Goal: Task Accomplishment & Management: Use online tool/utility

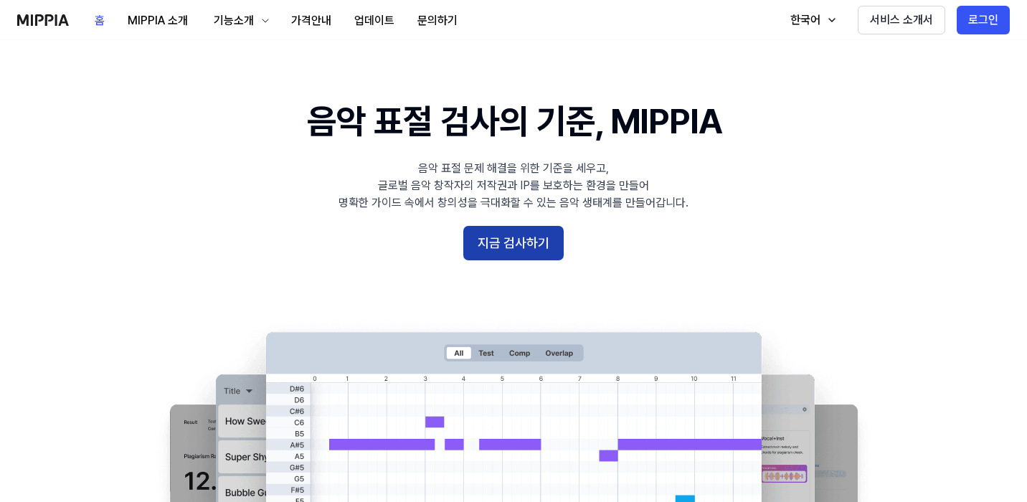
click at [504, 242] on button "지금 검사하기" at bounding box center [513, 243] width 100 height 34
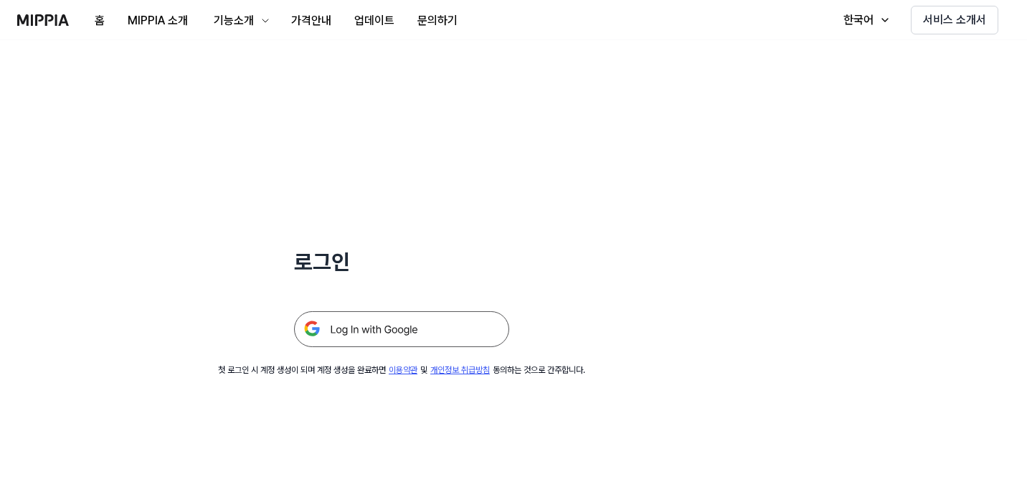
click at [416, 318] on img at bounding box center [401, 329] width 215 height 36
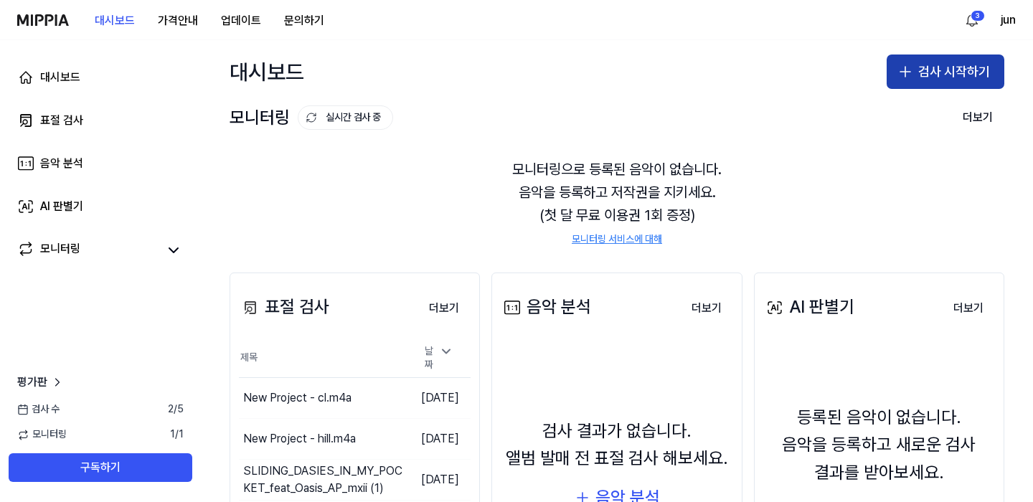
click at [905, 64] on icon "button" at bounding box center [904, 71] width 17 height 17
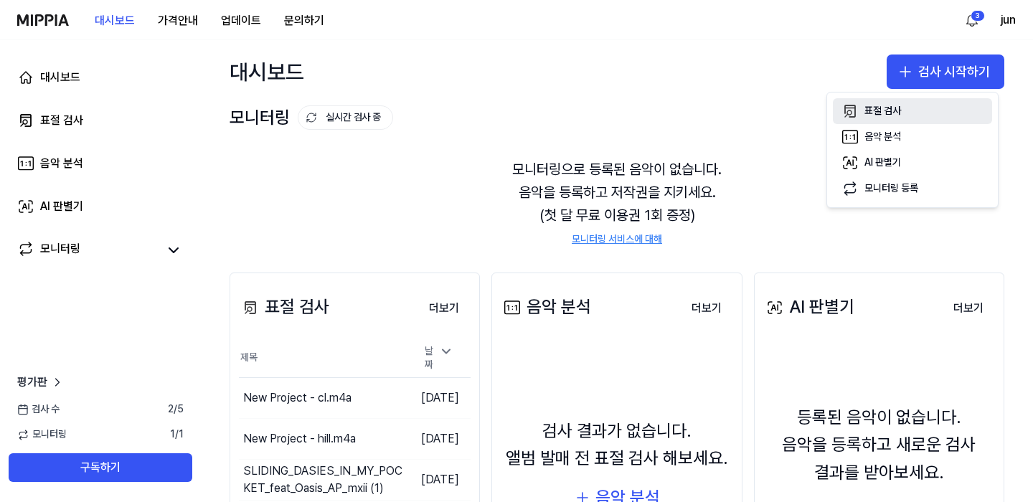
click at [904, 110] on button "표절 검사" at bounding box center [912, 111] width 159 height 26
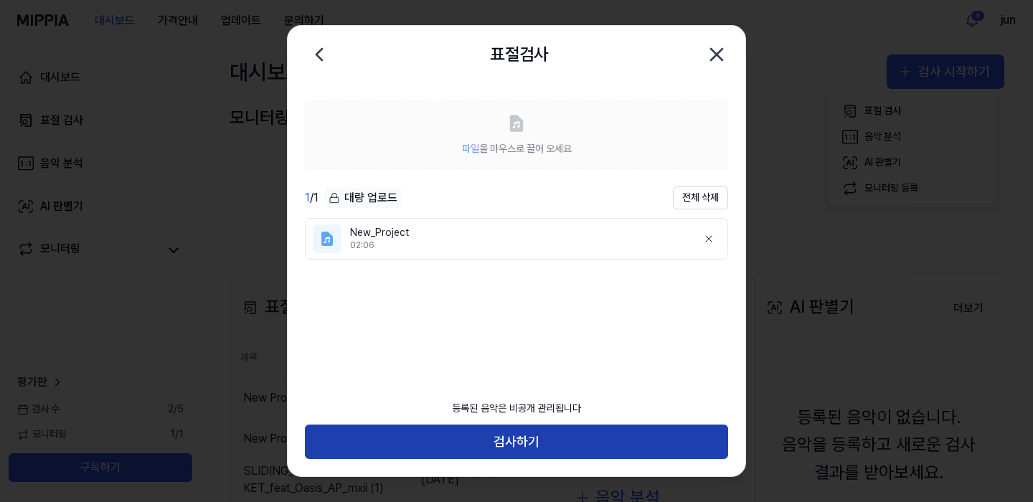
click at [610, 433] on button "검사하기" at bounding box center [516, 442] width 423 height 34
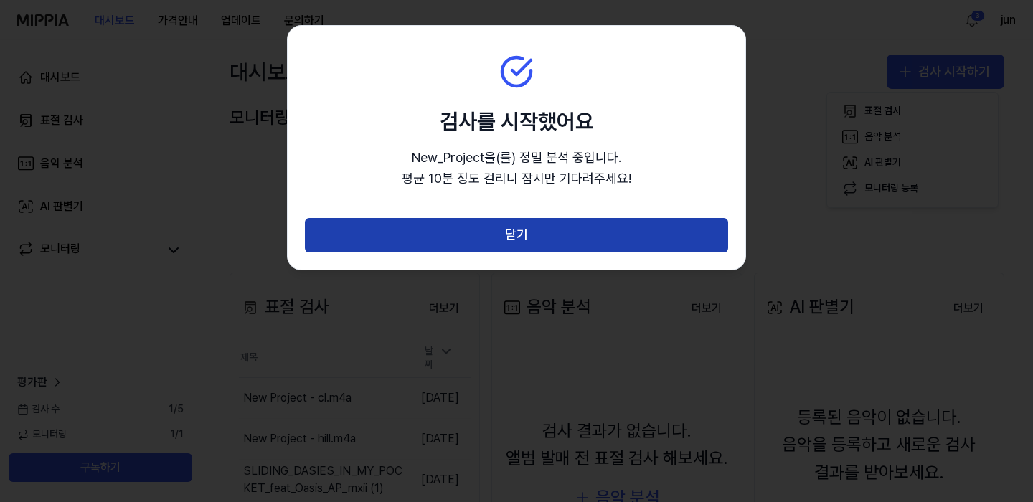
click at [496, 227] on button "닫기" at bounding box center [516, 235] width 423 height 34
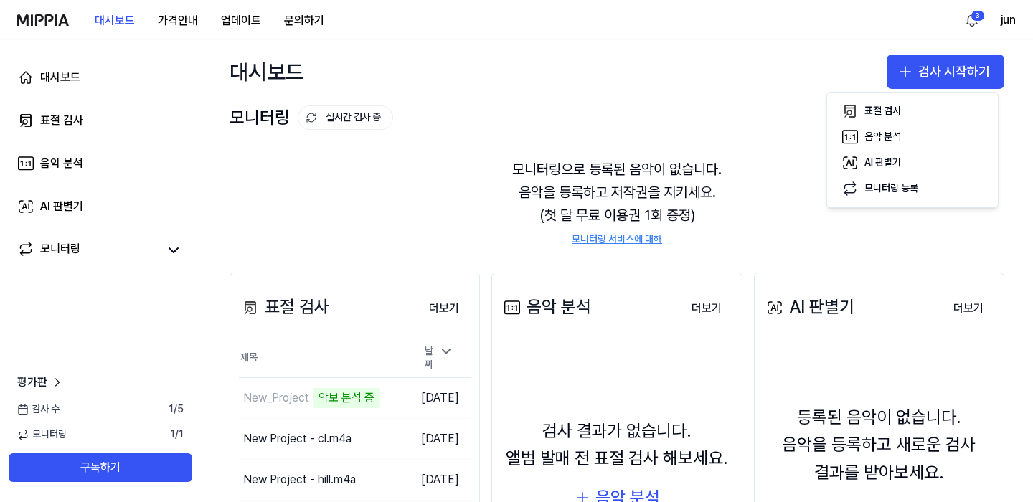
scroll to position [107, 0]
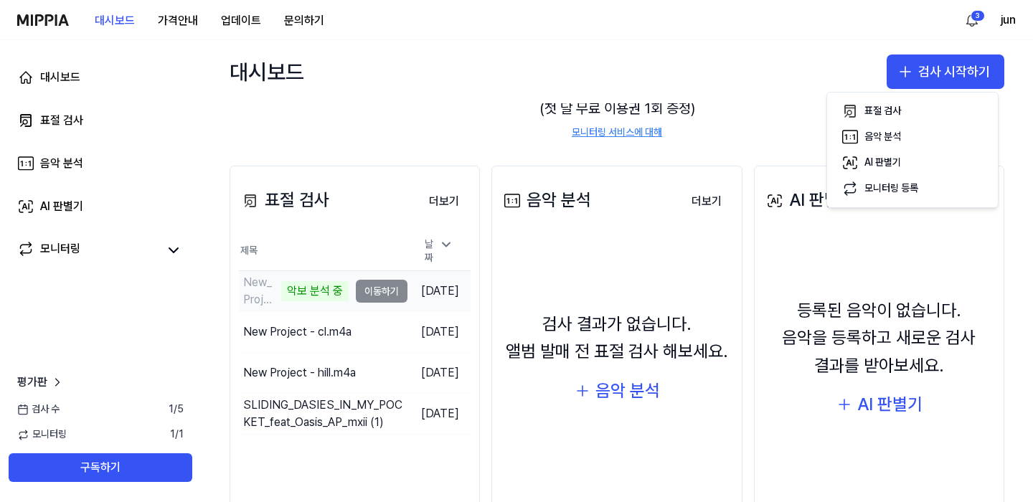
click at [354, 288] on td "New_Project 악보 분석 중 이동하기" at bounding box center [323, 291] width 169 height 40
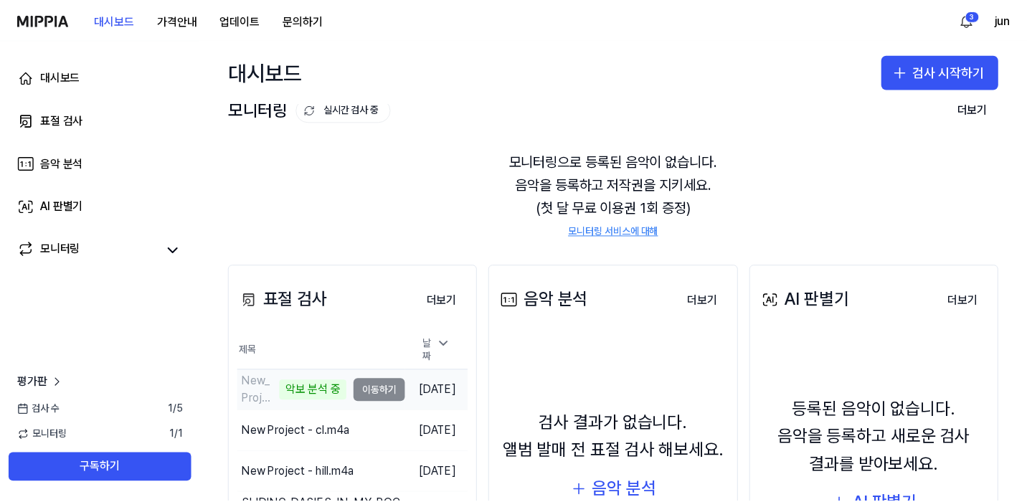
scroll to position [0, 0]
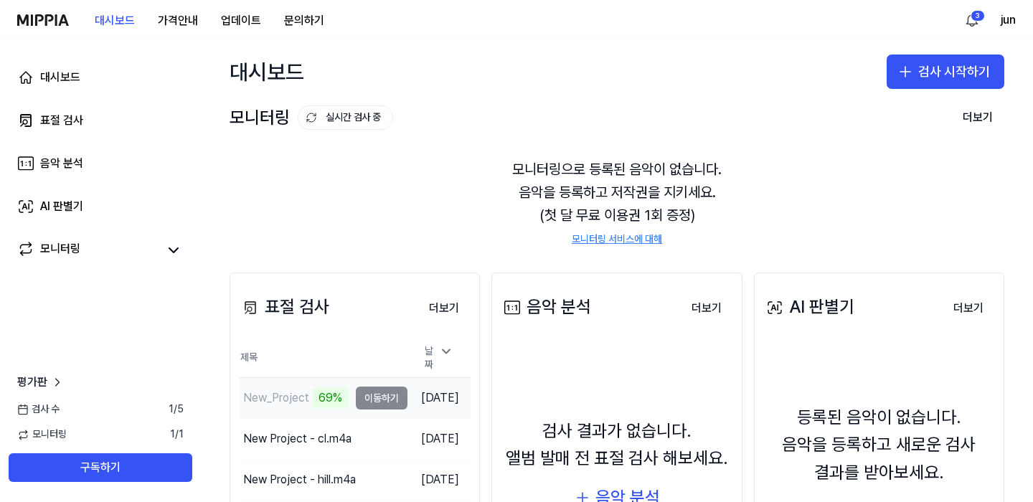
click at [369, 395] on td "New_Project 69% 이동하기" at bounding box center [323, 398] width 169 height 40
click at [323, 384] on div "New_Project" at bounding box center [294, 398] width 110 height 40
click at [356, 399] on button "이동하기" at bounding box center [382, 398] width 52 height 23
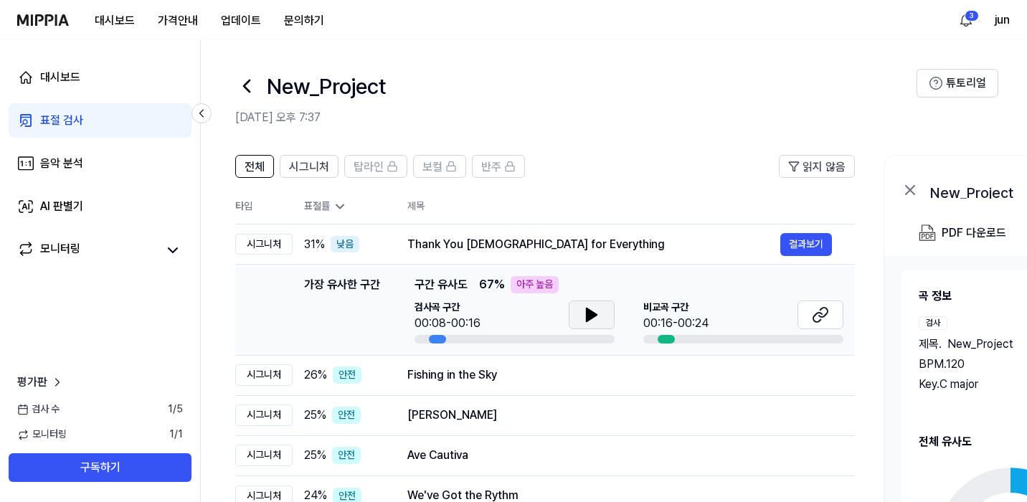
click at [599, 313] on icon at bounding box center [591, 314] width 17 height 17
click at [598, 313] on icon at bounding box center [591, 314] width 17 height 17
click at [578, 313] on button at bounding box center [592, 314] width 46 height 29
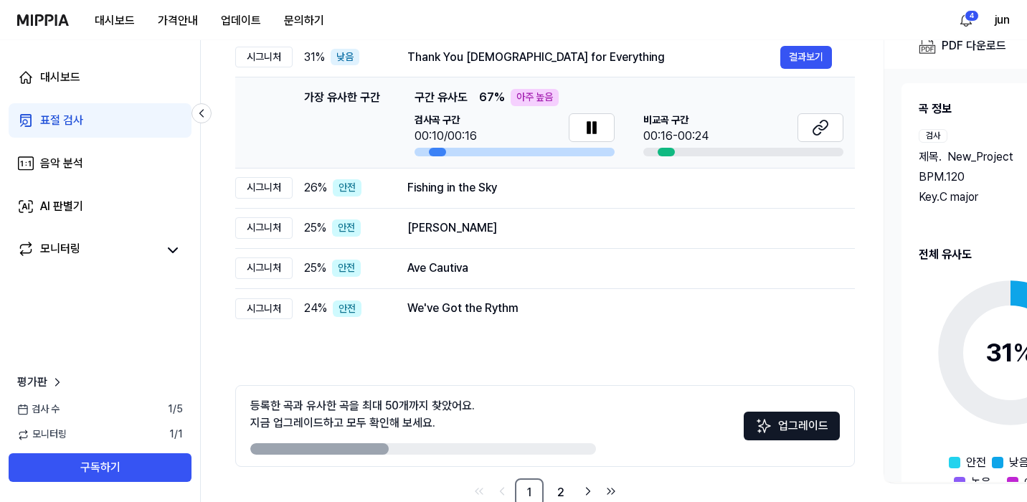
scroll to position [221, 0]
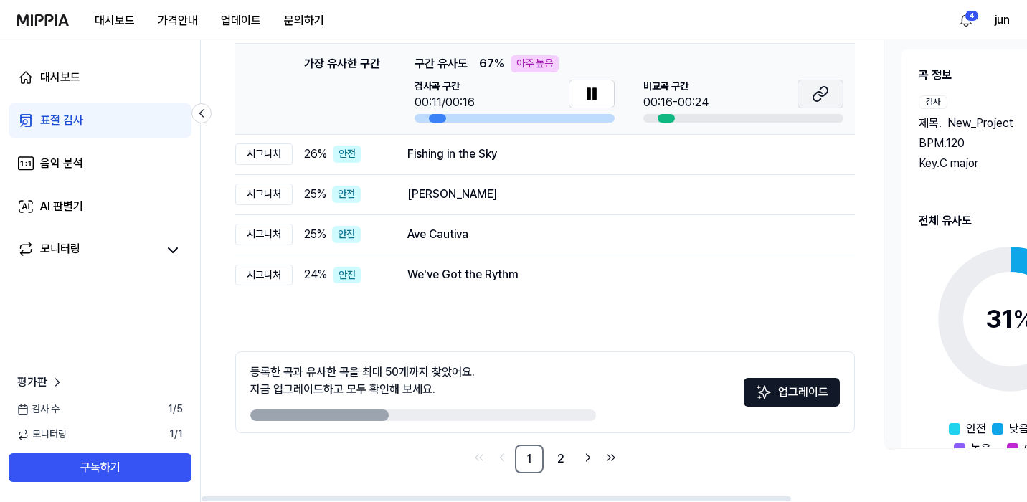
click at [823, 95] on icon at bounding box center [820, 93] width 17 height 17
click at [598, 85] on icon at bounding box center [591, 93] width 17 height 17
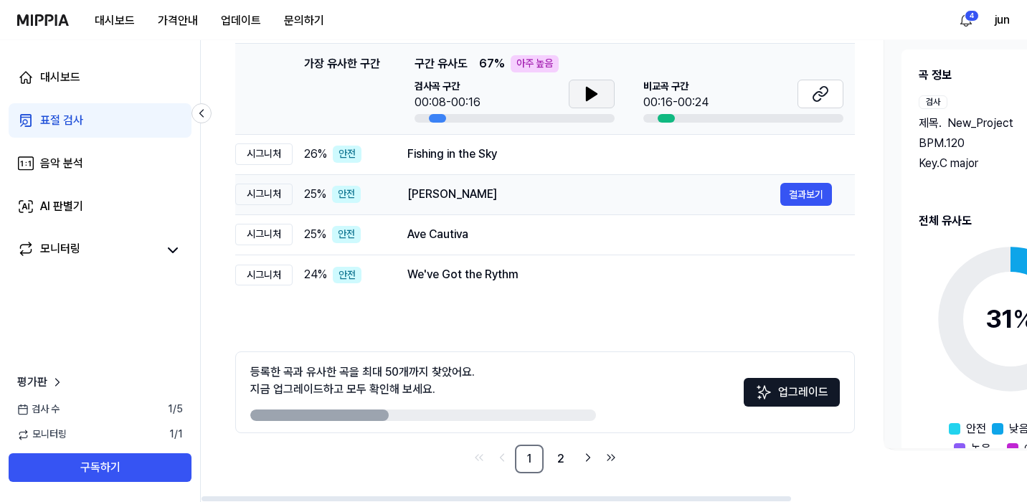
click at [404, 207] on td "Silaka Fanahy 결과보기" at bounding box center [619, 194] width 470 height 40
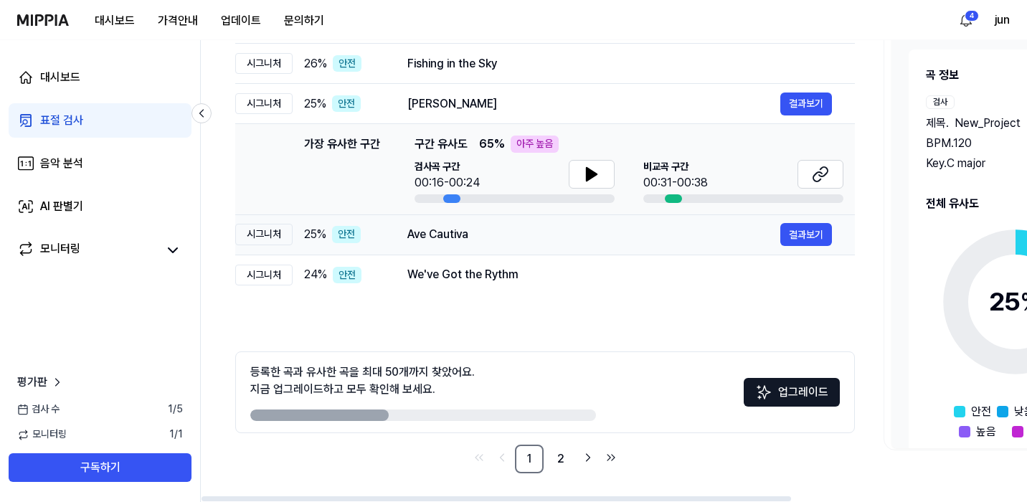
click at [524, 240] on div "Ave Cautiva" at bounding box center [593, 234] width 373 height 17
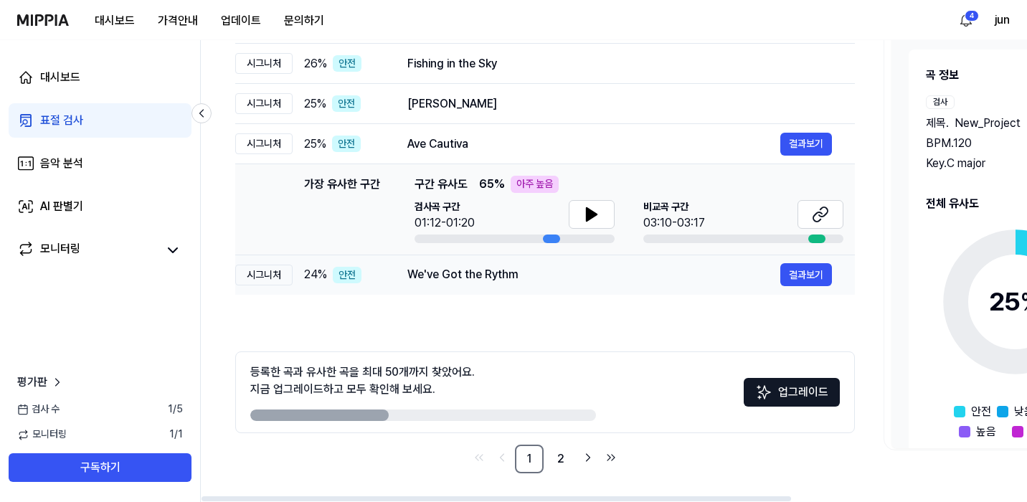
click at [538, 266] on div "We've Got the Rythm" at bounding box center [593, 274] width 373 height 17
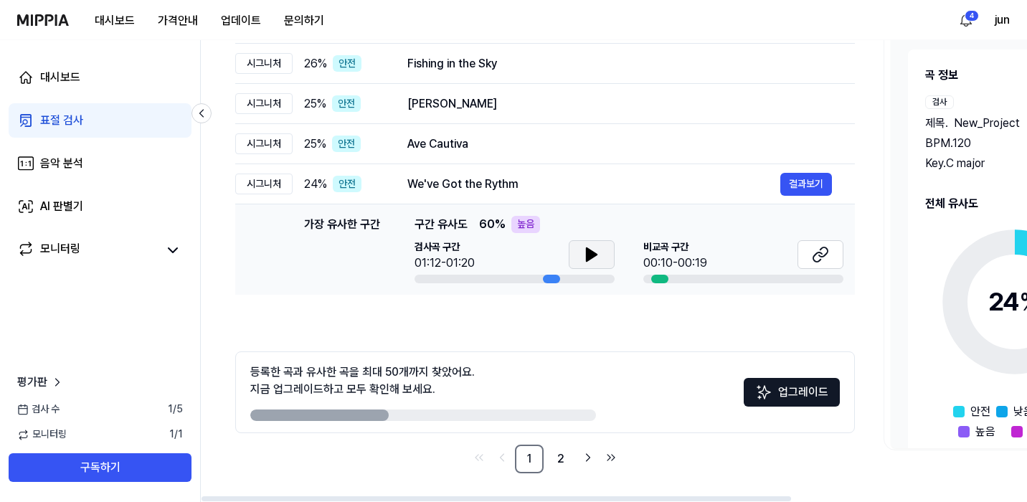
click at [588, 258] on icon at bounding box center [592, 254] width 10 height 13
click at [587, 258] on icon at bounding box center [588, 254] width 3 height 11
click at [805, 258] on button at bounding box center [820, 254] width 46 height 29
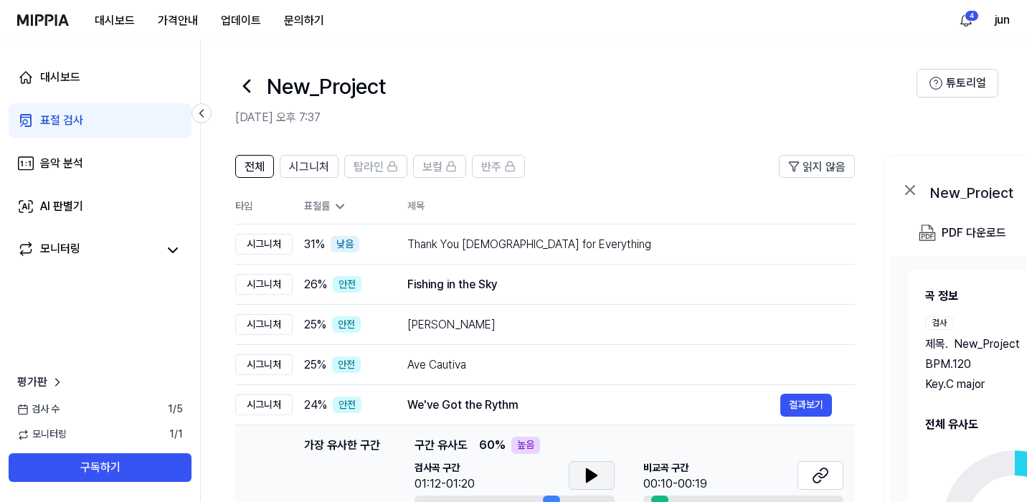
click at [278, 82] on h1 "New_Project" at bounding box center [326, 86] width 119 height 30
click at [245, 81] on icon at bounding box center [246, 86] width 23 height 23
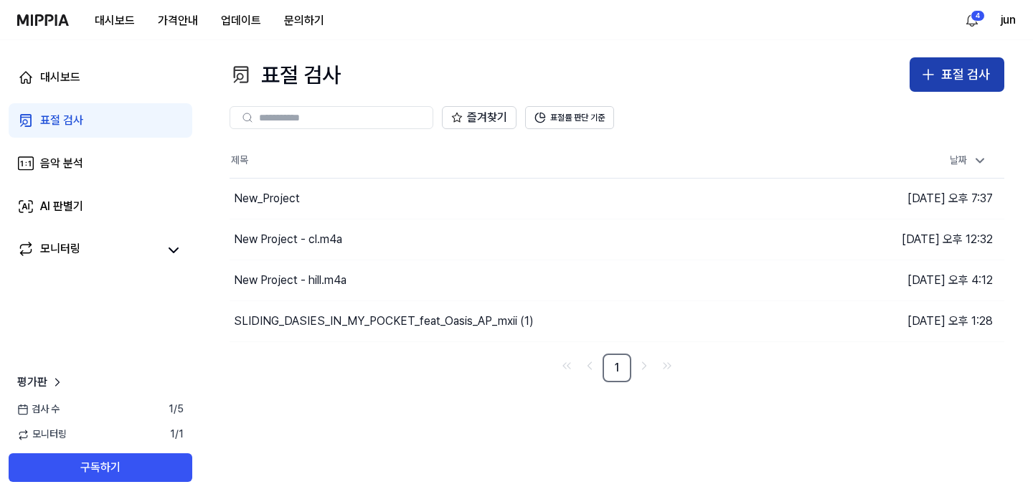
click at [976, 70] on div "표절 검사" at bounding box center [965, 75] width 49 height 21
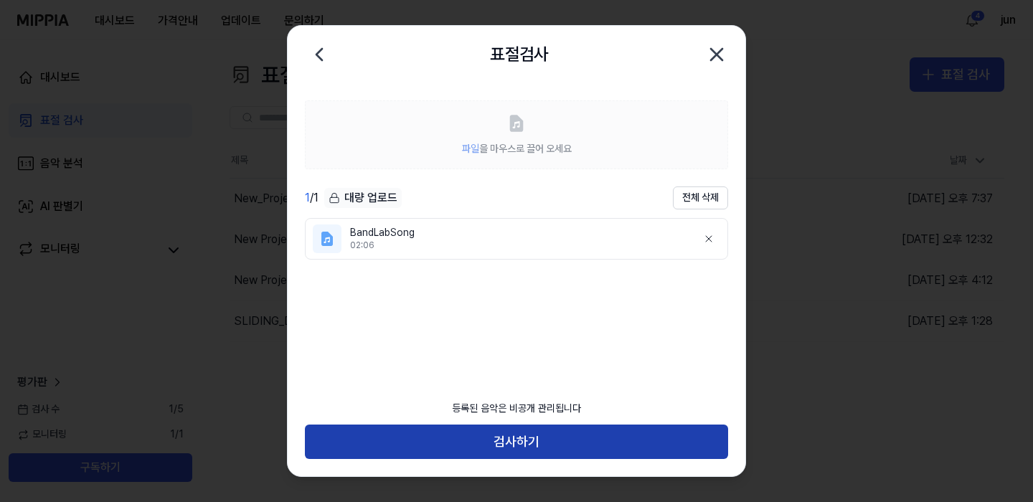
click at [618, 435] on button "검사하기" at bounding box center [516, 442] width 423 height 34
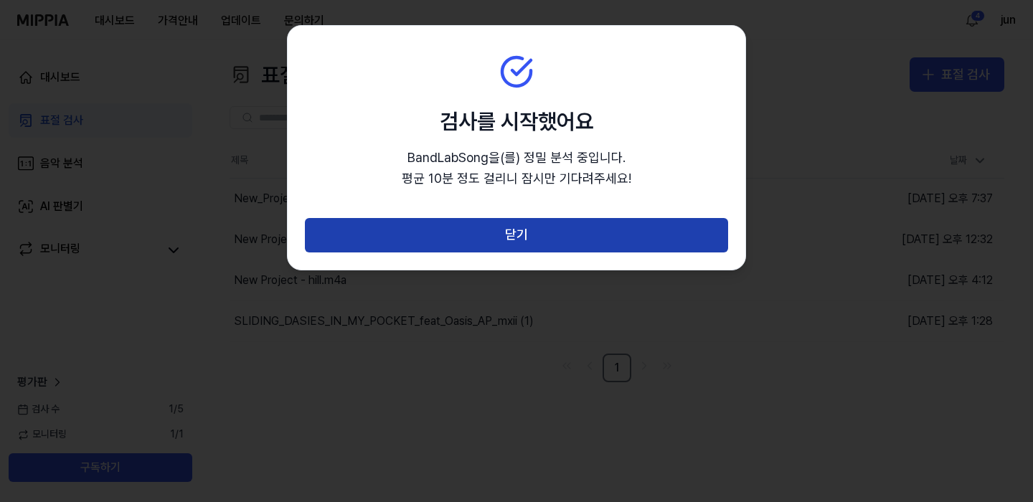
click at [562, 239] on button "닫기" at bounding box center [516, 235] width 423 height 34
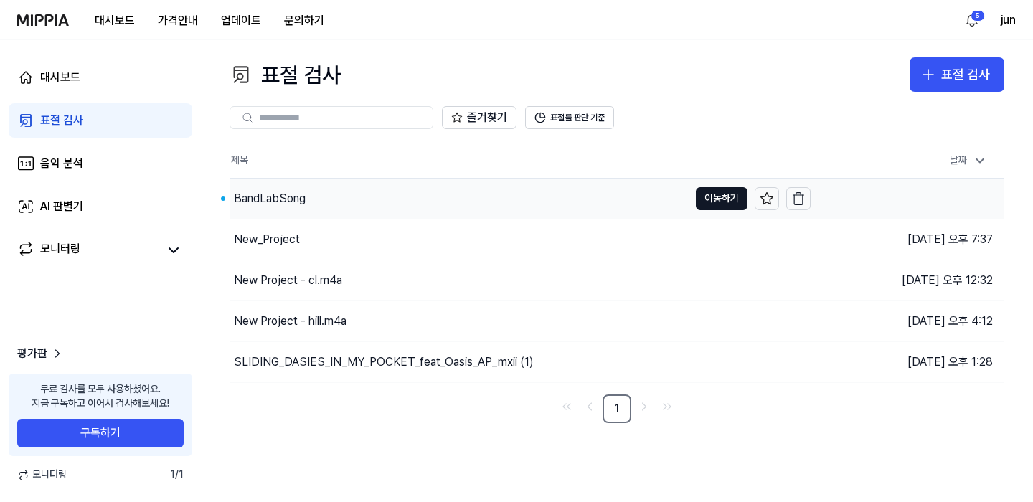
click at [400, 180] on div "BandLabSong" at bounding box center [458, 199] width 459 height 40
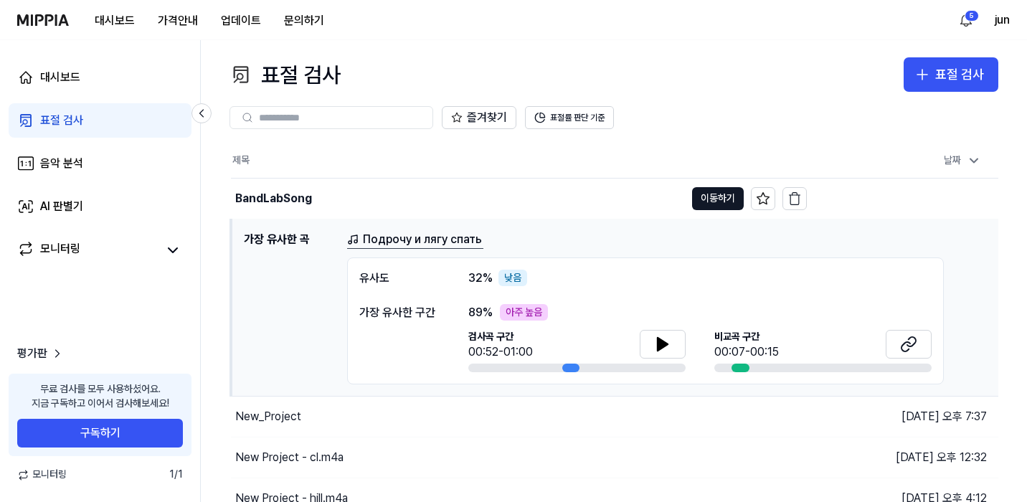
click at [267, 243] on h1 "가장 유사한 곡" at bounding box center [290, 308] width 92 height 154
click at [726, 200] on button "이동하기" at bounding box center [718, 198] width 52 height 23
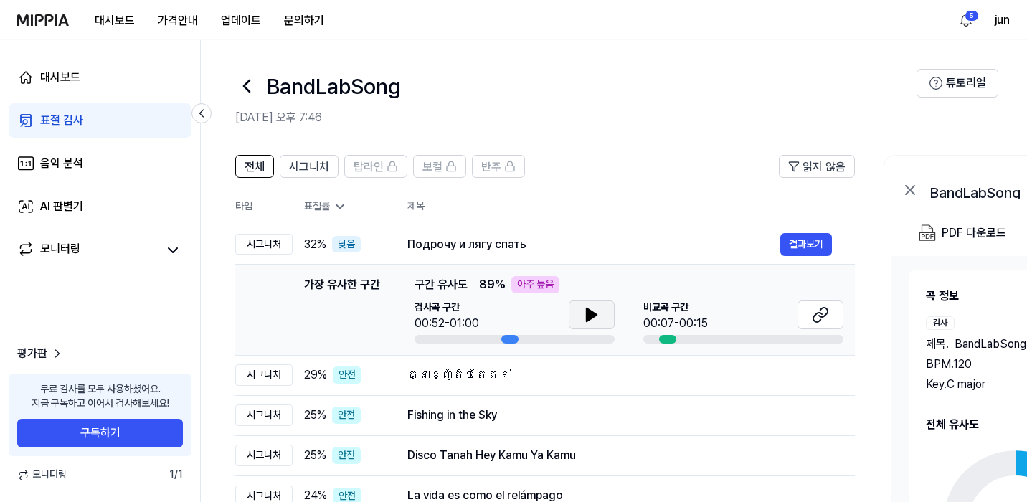
click at [610, 308] on button at bounding box center [592, 314] width 46 height 29
click at [609, 308] on button at bounding box center [592, 314] width 46 height 29
click at [839, 318] on button at bounding box center [820, 314] width 46 height 29
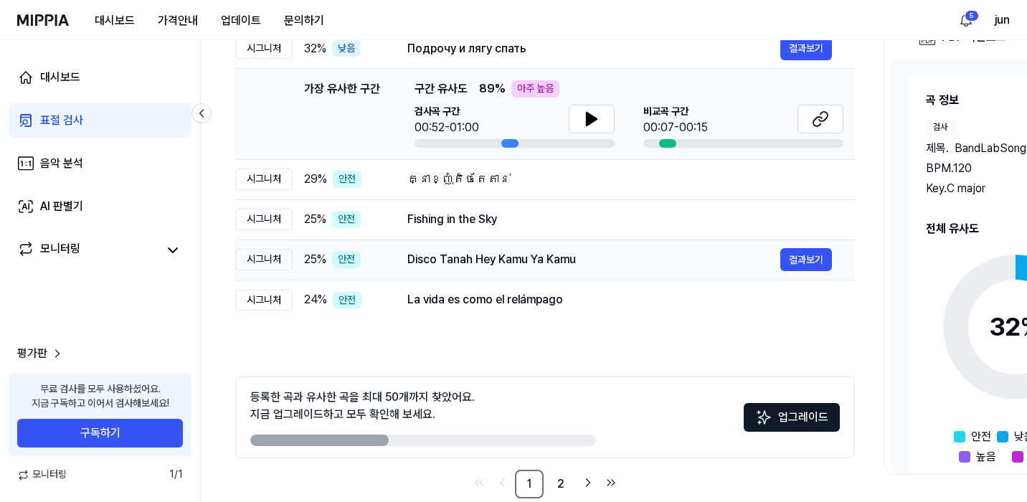
click at [403, 247] on td "Disco Tanah Hey Kamu Ya Kamu 결과보기" at bounding box center [619, 260] width 470 height 40
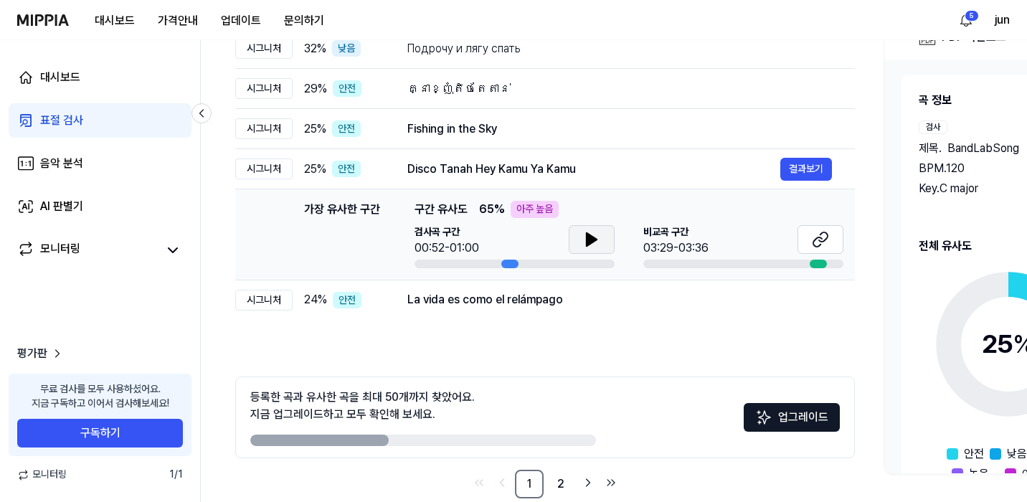
click at [591, 247] on icon at bounding box center [591, 239] width 17 height 17
click at [592, 247] on icon at bounding box center [591, 239] width 17 height 17
click at [574, 311] on div "La vida es como el relámpago 결과보기" at bounding box center [619, 299] width 425 height 23
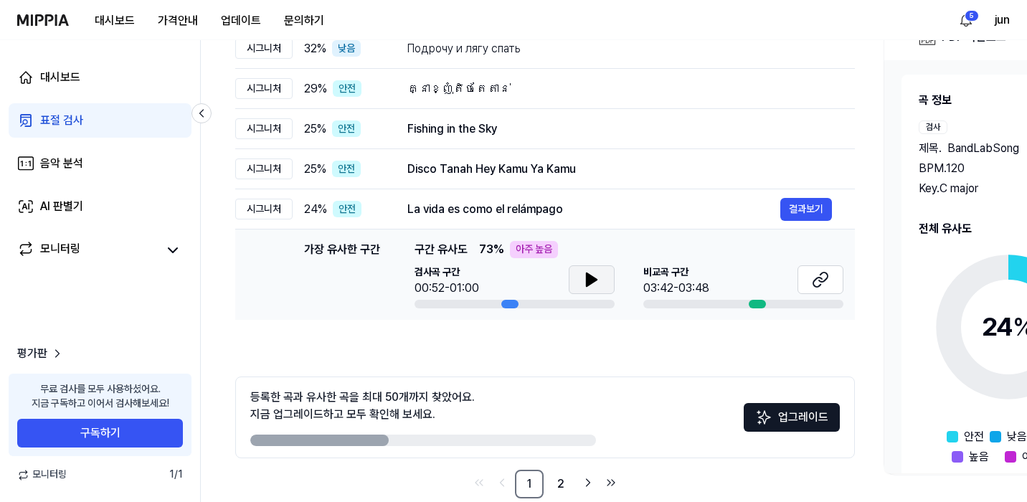
click at [581, 273] on button at bounding box center [592, 279] width 46 height 29
click at [515, 92] on div "គ្នាខ្ញុំតិចតែតាន់" at bounding box center [593, 88] width 373 height 17
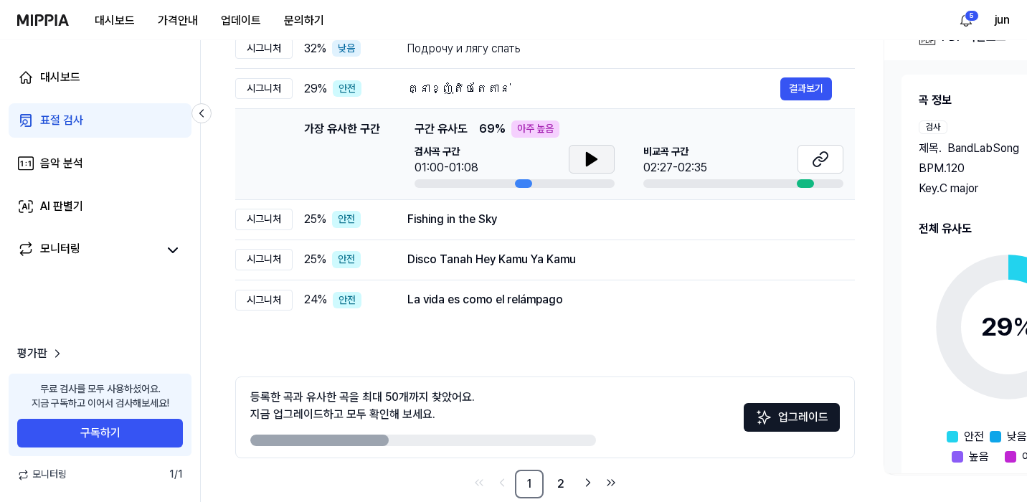
click at [594, 154] on icon at bounding box center [591, 159] width 17 height 17
click at [833, 155] on button at bounding box center [820, 159] width 46 height 29
click at [609, 171] on button at bounding box center [592, 159] width 46 height 29
click at [603, 169] on button at bounding box center [592, 159] width 46 height 29
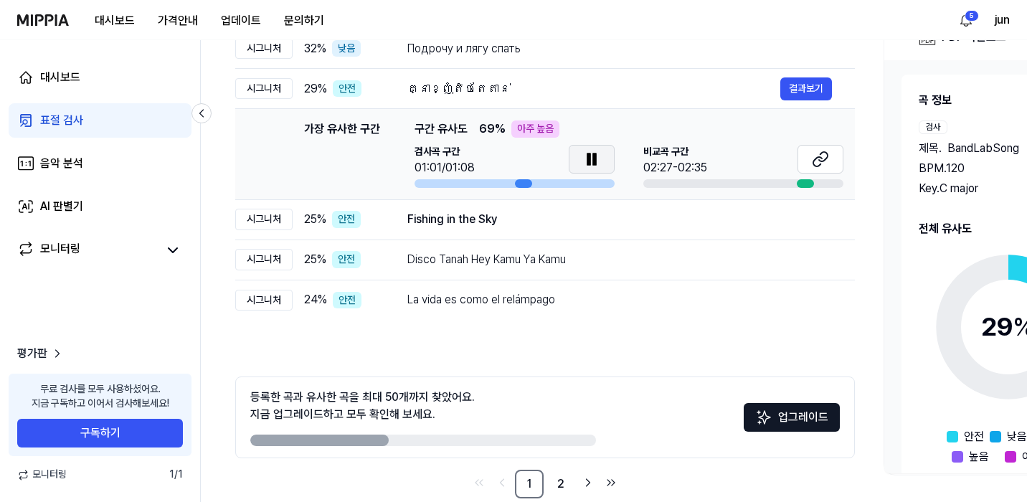
click at [600, 165] on button at bounding box center [592, 159] width 46 height 29
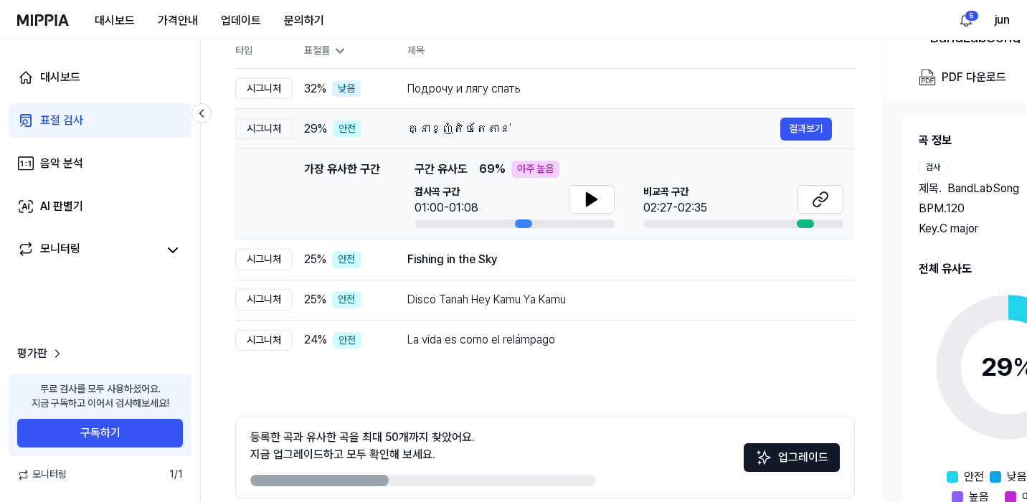
scroll to position [149, 0]
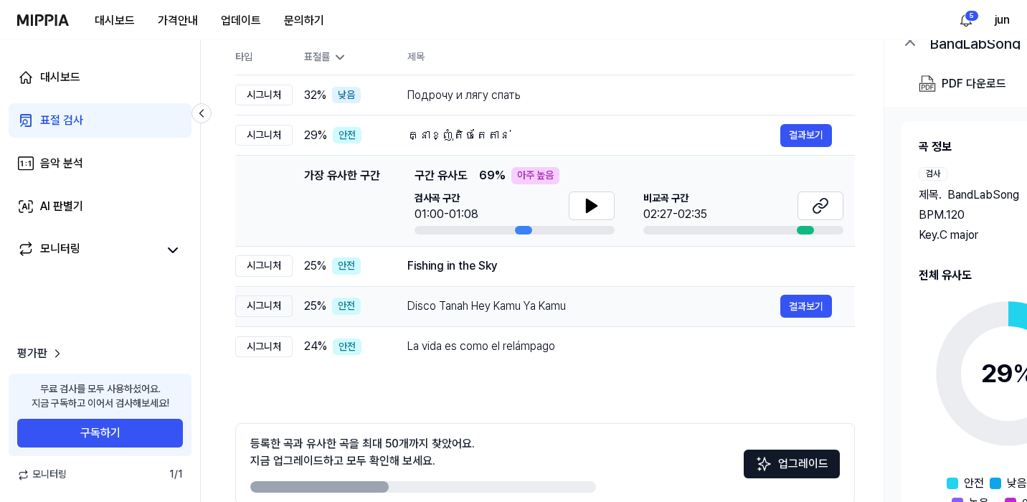
click at [503, 313] on div "Disco Tanah Hey Kamu Ya Kamu" at bounding box center [593, 306] width 373 height 17
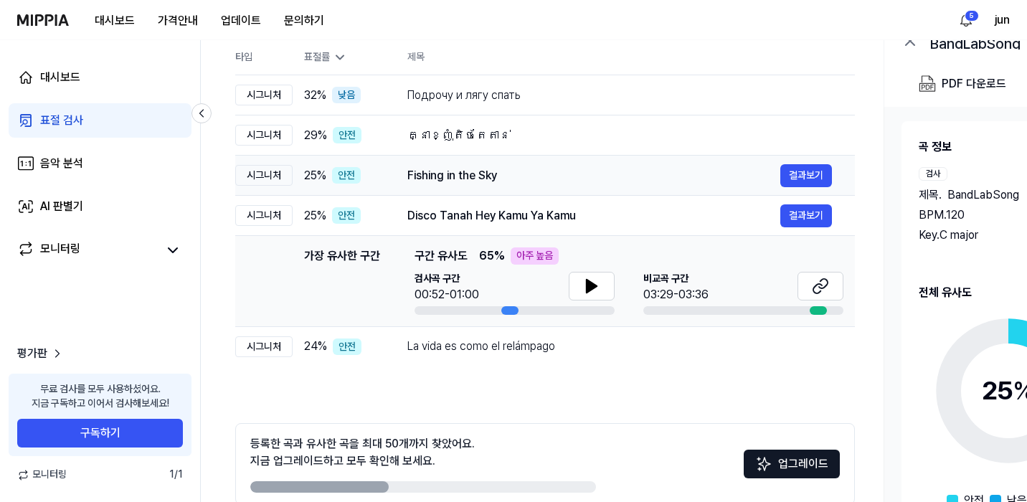
click at [451, 163] on td "Fishing in the Sky 결과보기" at bounding box center [619, 176] width 470 height 40
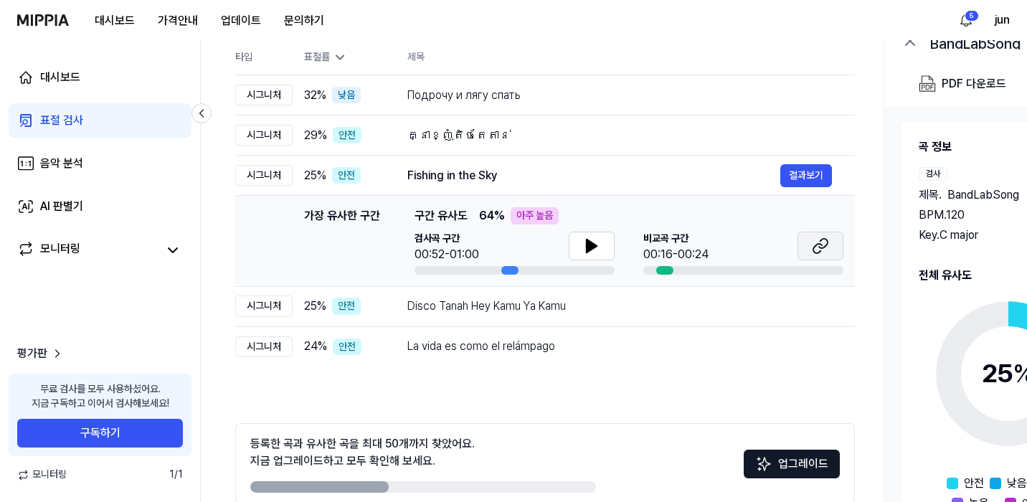
click at [832, 248] on button at bounding box center [820, 246] width 46 height 29
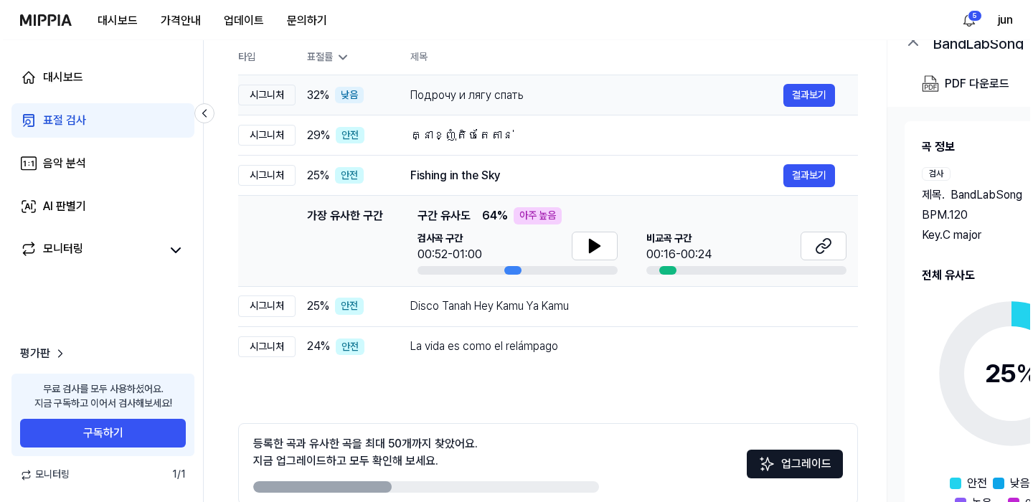
scroll to position [0, 0]
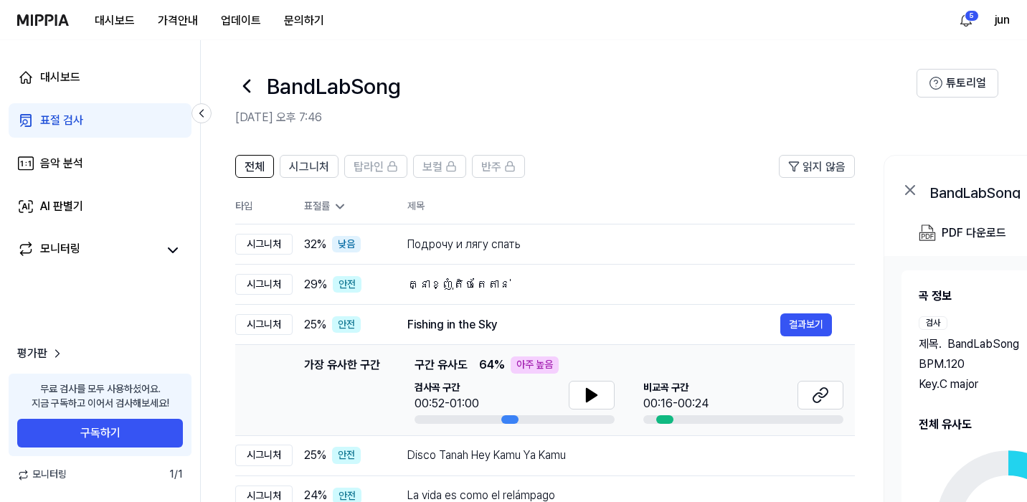
click at [103, 95] on div "대시보드 표절 검사 음악 분석 AI 판별기 모니터링" at bounding box center [100, 163] width 200 height 247
click at [102, 80] on link "대시보드" at bounding box center [100, 77] width 183 height 34
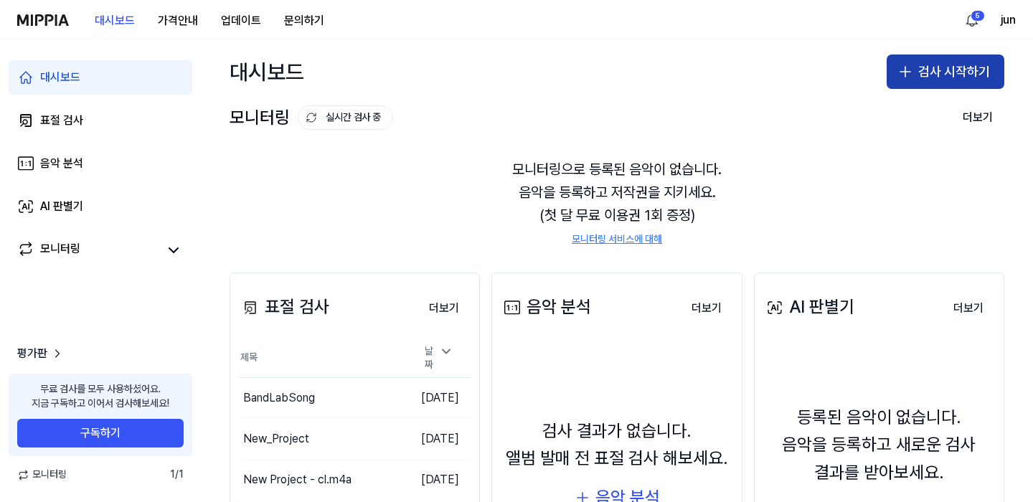
click at [969, 77] on button "검사 시작하기" at bounding box center [945, 72] width 118 height 34
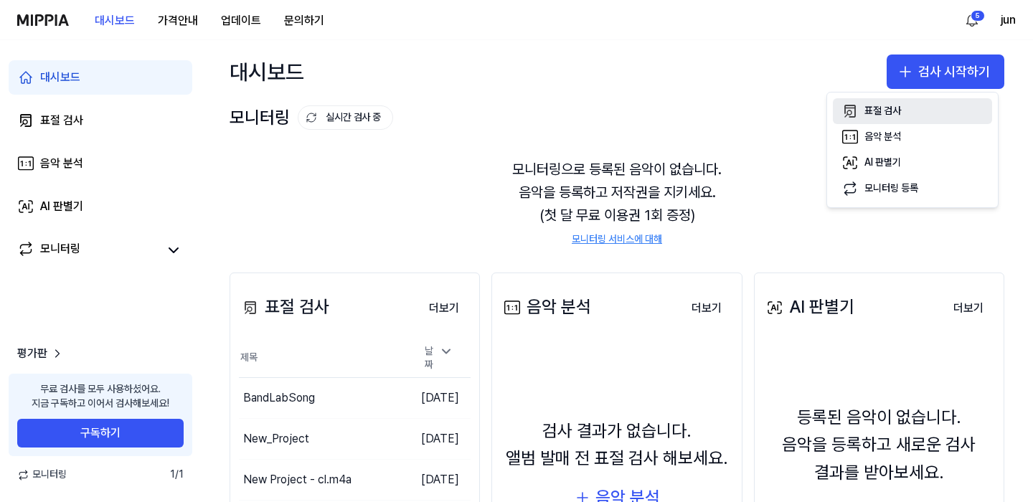
click at [899, 107] on div "표절 검사" at bounding box center [882, 111] width 37 height 14
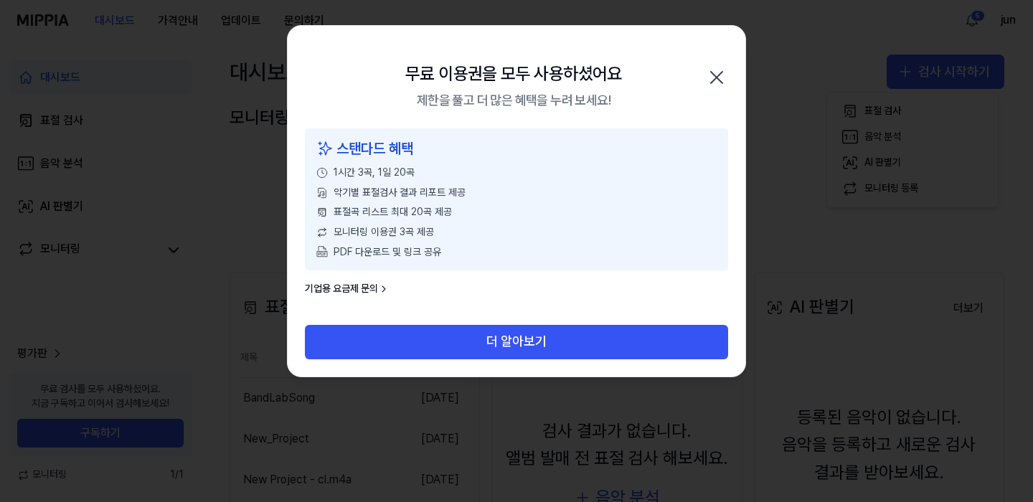
click at [719, 78] on icon "button" at bounding box center [716, 77] width 23 height 23
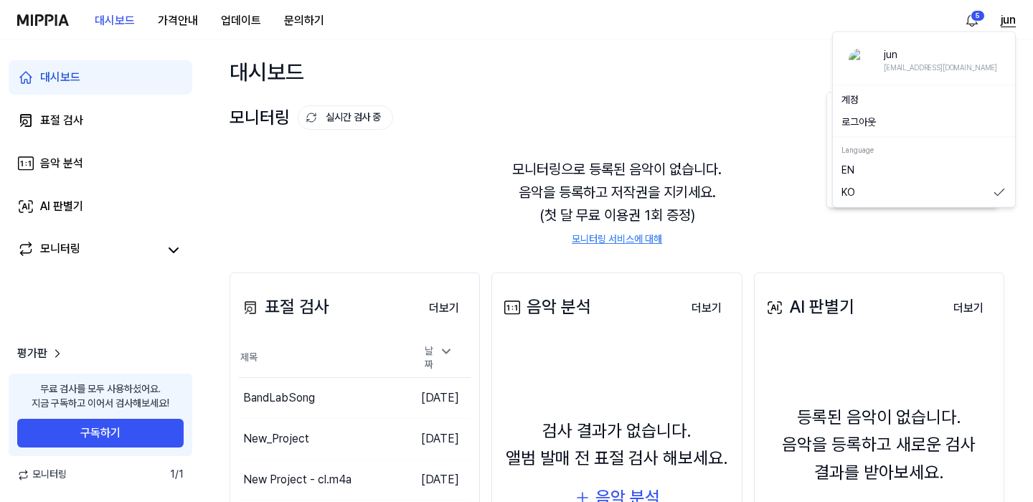
click at [1013, 22] on button "jun" at bounding box center [1007, 19] width 15 height 17
click at [865, 118] on button "로그아웃" at bounding box center [923, 122] width 165 height 14
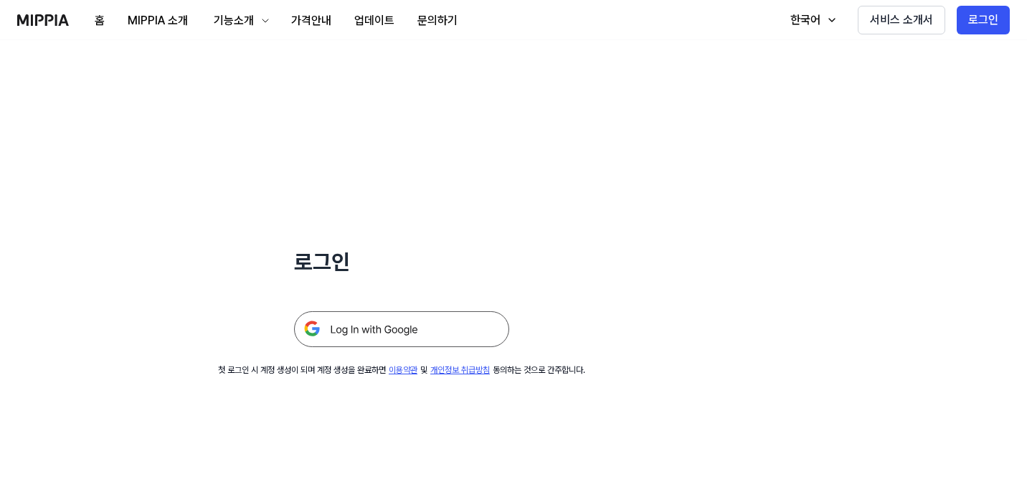
click at [402, 334] on img at bounding box center [401, 329] width 215 height 36
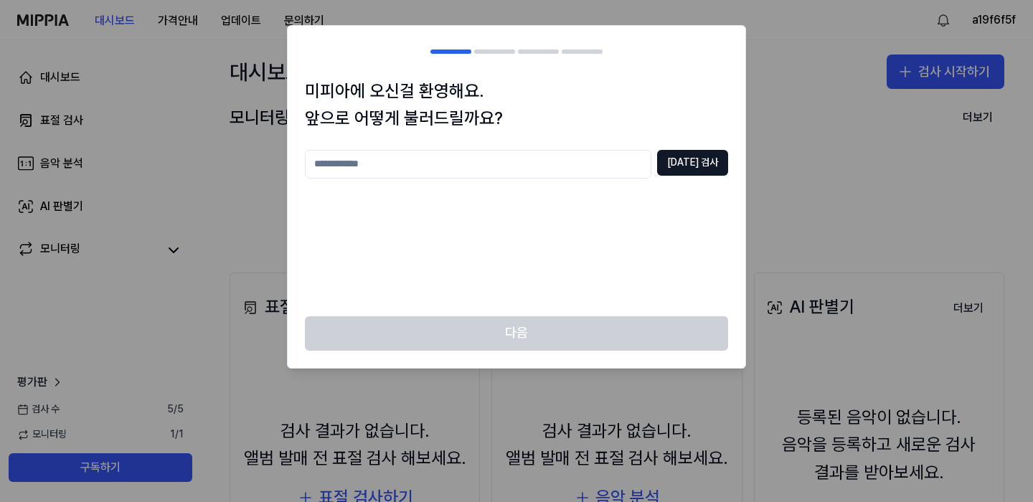
click at [578, 163] on input "text" at bounding box center [478, 164] width 346 height 29
type input "***"
click at [706, 166] on button "[DATE] 검사" at bounding box center [692, 163] width 71 height 26
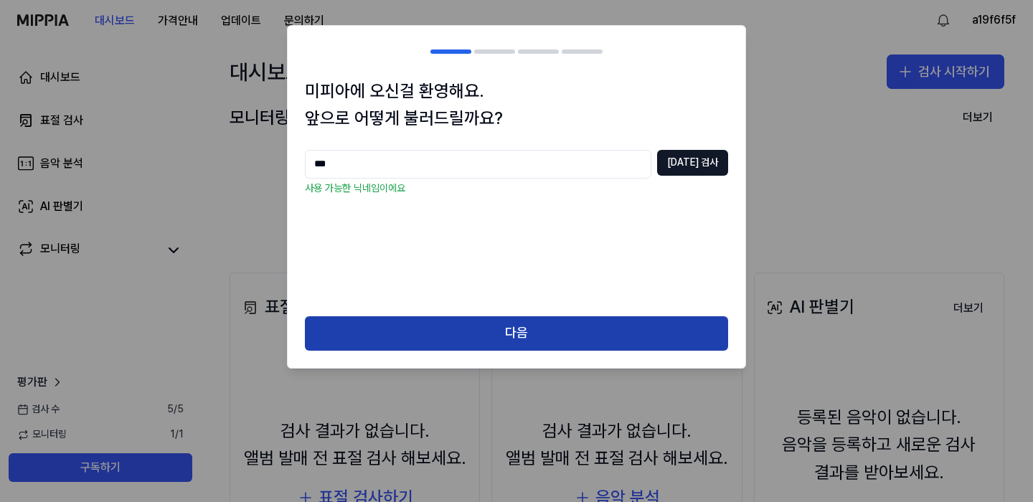
click at [516, 332] on button "다음" at bounding box center [516, 333] width 423 height 34
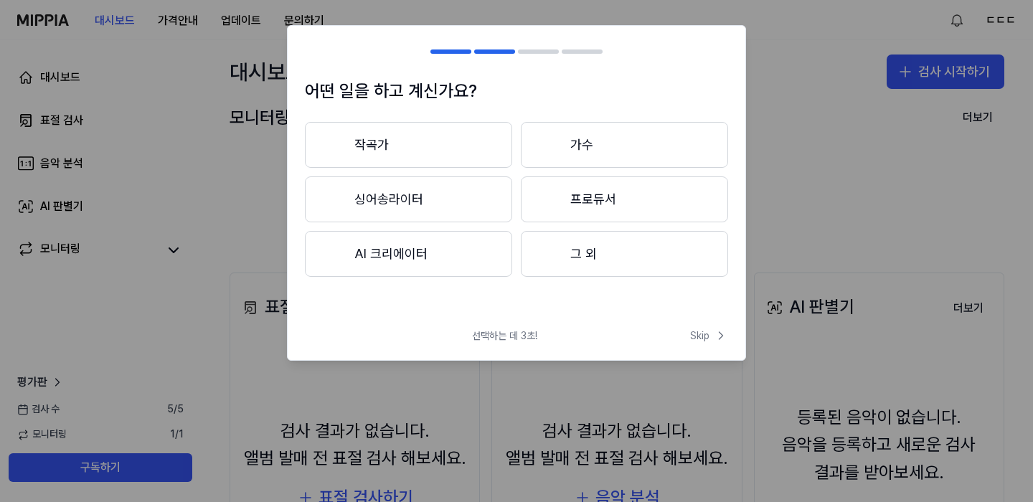
click at [440, 153] on button "작곡가" at bounding box center [408, 145] width 207 height 46
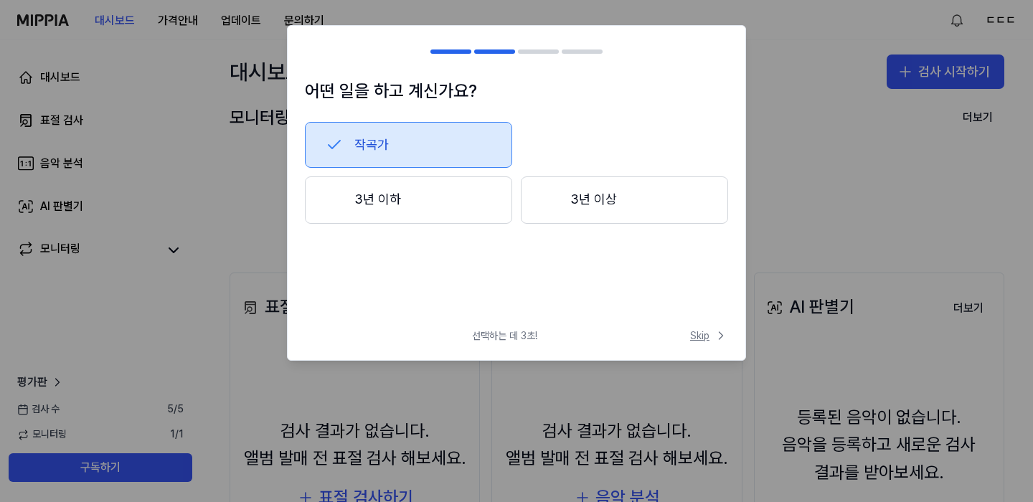
click at [709, 341] on span "Skip" at bounding box center [709, 335] width 38 height 14
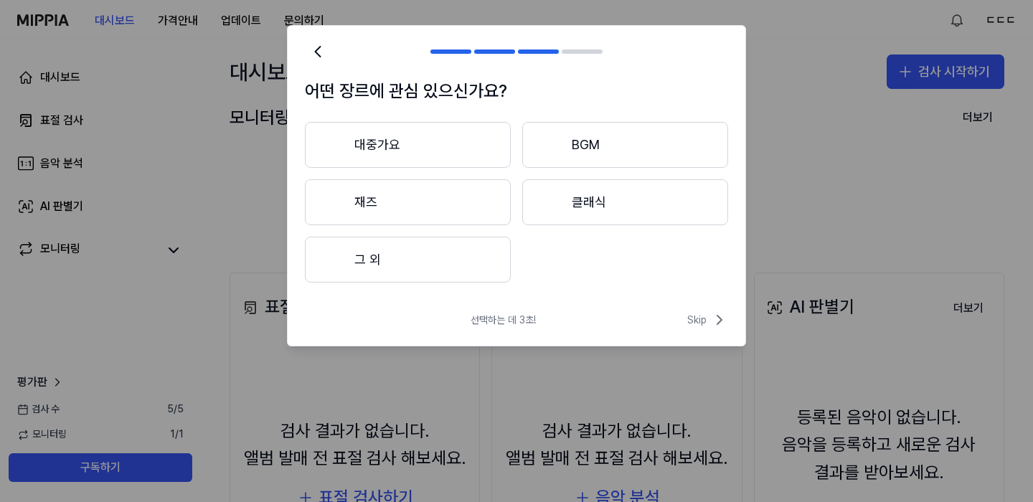
click at [563, 191] on button "클래식" at bounding box center [625, 202] width 206 height 46
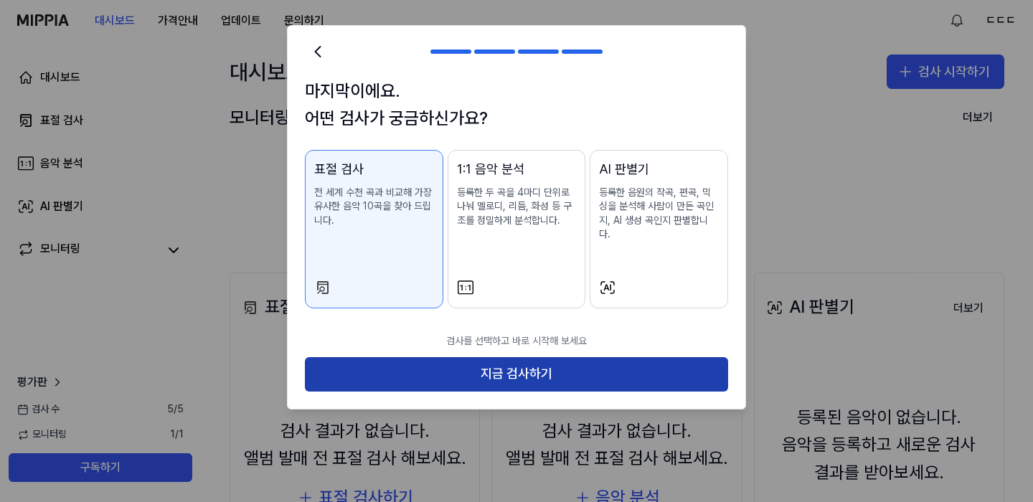
click at [514, 364] on button "지금 검사하기" at bounding box center [516, 374] width 423 height 34
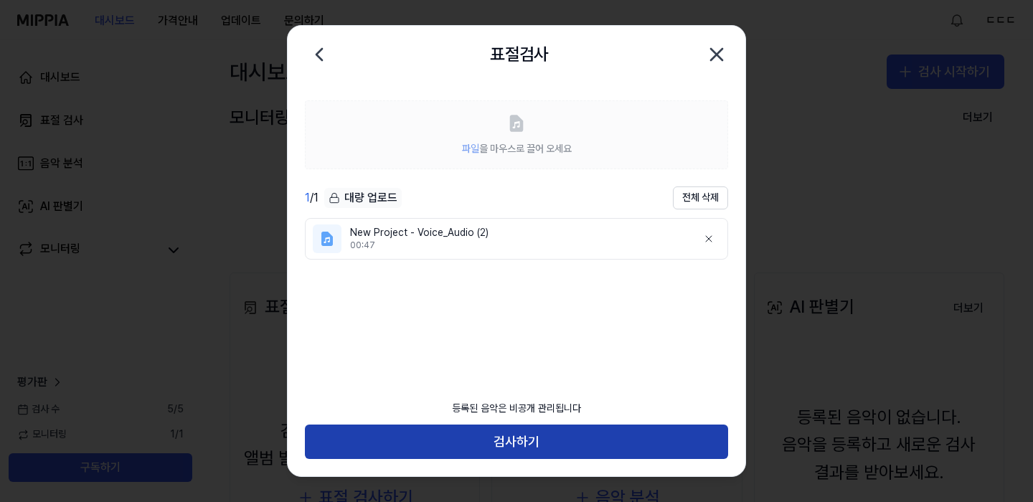
click at [605, 445] on button "검사하기" at bounding box center [516, 442] width 423 height 34
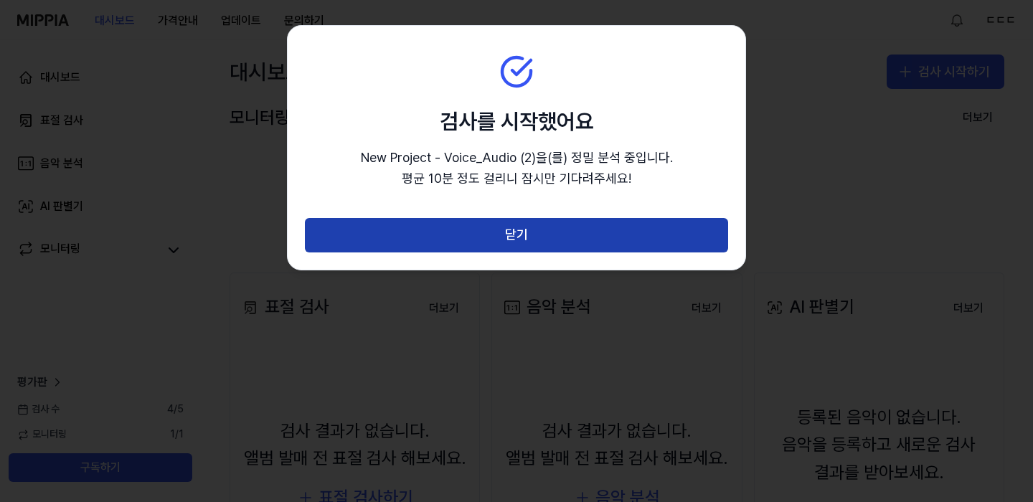
click at [533, 240] on button "닫기" at bounding box center [516, 235] width 423 height 34
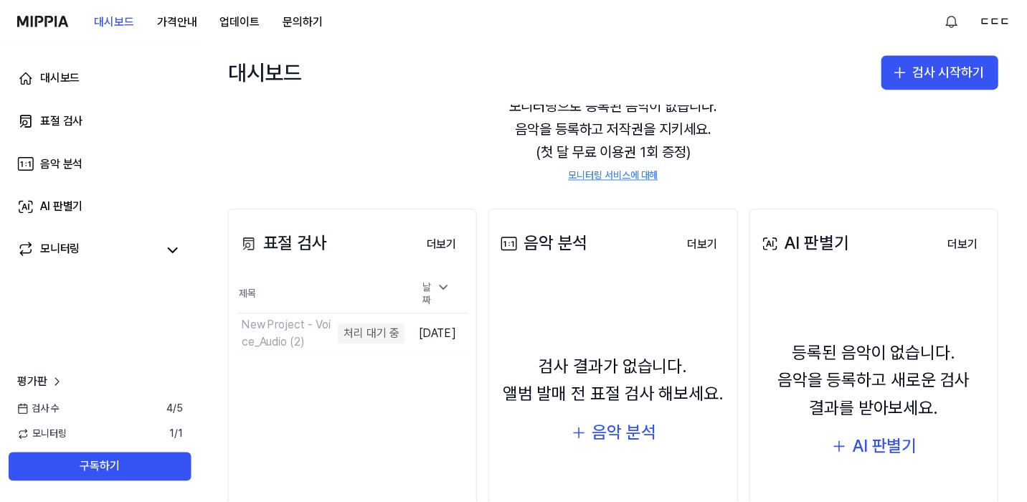
scroll to position [80, 0]
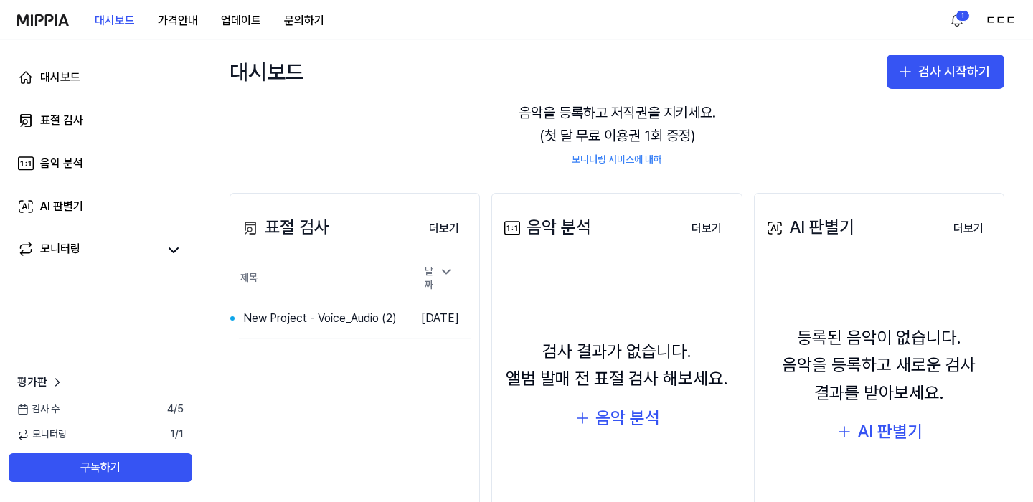
click at [331, 376] on div "표절 검사 더보기 표절 검사 제목 날짜 New Project - Voice_Audio (2) 이동하기 [DATE] 더보기" at bounding box center [354, 375] width 250 height 364
click at [313, 323] on div "New Project - Voice_Audio (2)" at bounding box center [295, 318] width 105 height 34
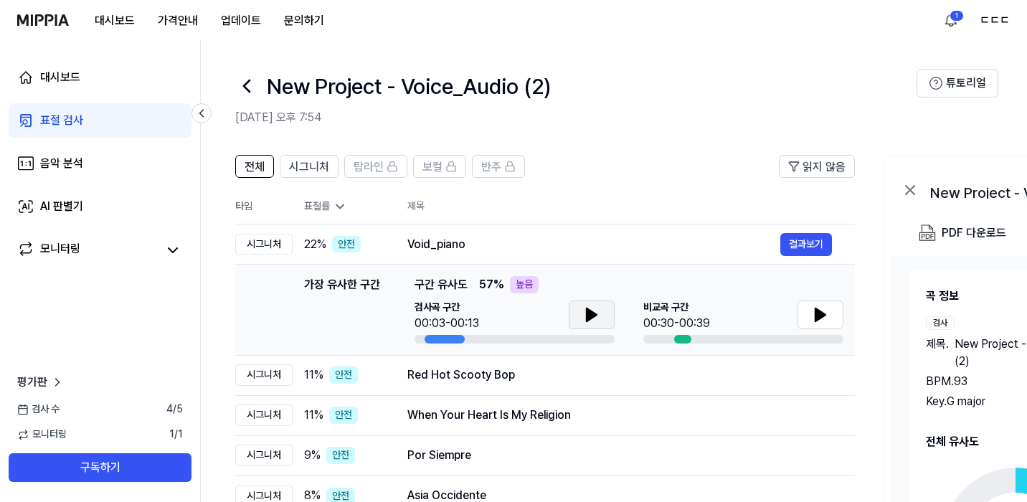
click at [583, 315] on icon at bounding box center [591, 314] width 17 height 17
click at [599, 311] on icon at bounding box center [591, 314] width 17 height 17
click at [818, 311] on icon at bounding box center [820, 314] width 10 height 13
click at [818, 311] on icon at bounding box center [817, 314] width 3 height 11
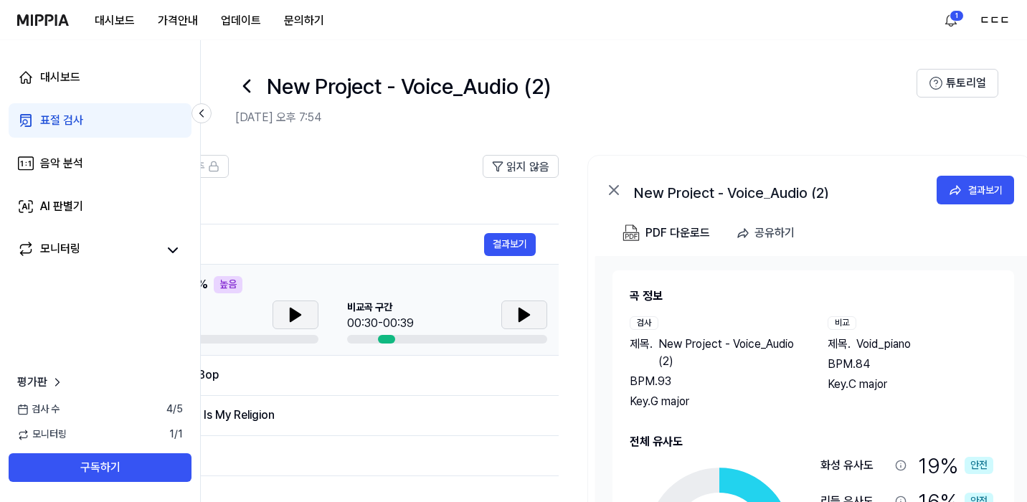
scroll to position [0, 324]
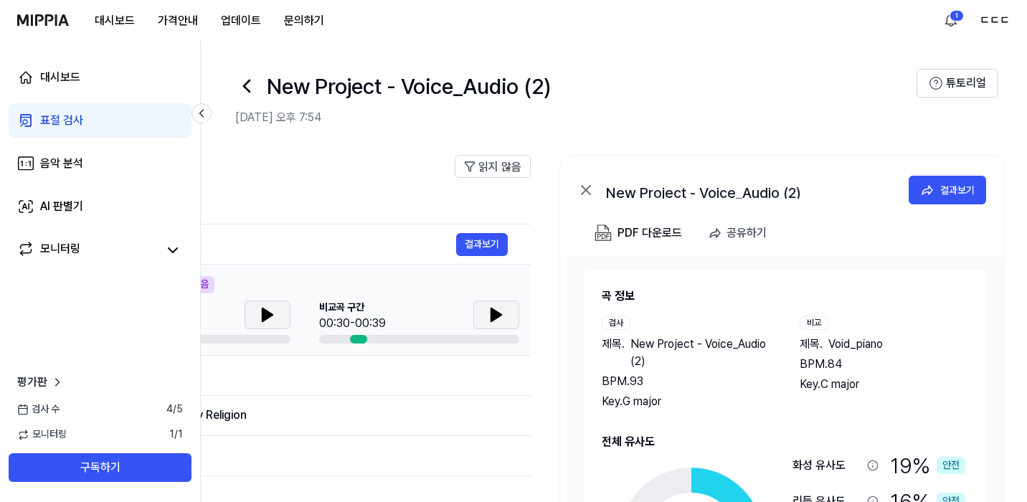
click at [501, 312] on icon at bounding box center [496, 314] width 17 height 17
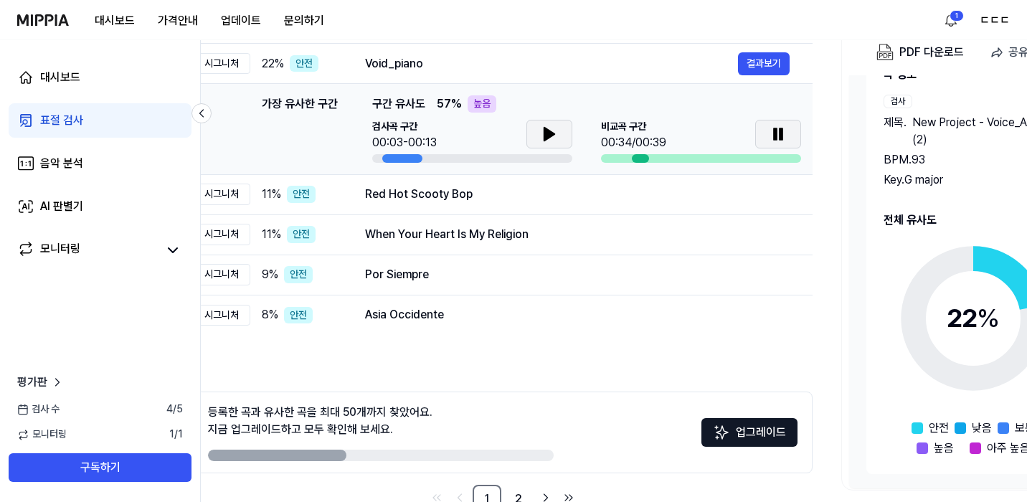
scroll to position [0, 19]
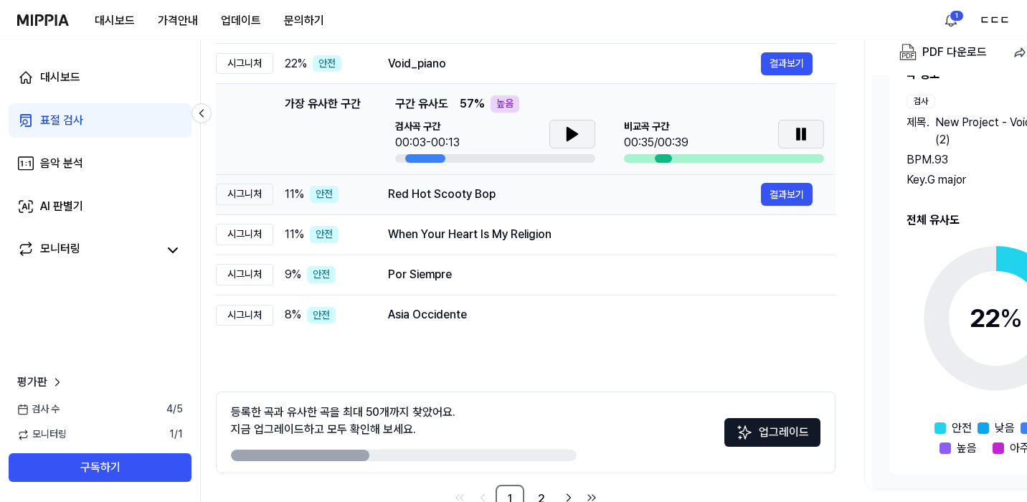
click at [397, 197] on div "Red Hot Scooty Bop" at bounding box center [574, 194] width 373 height 17
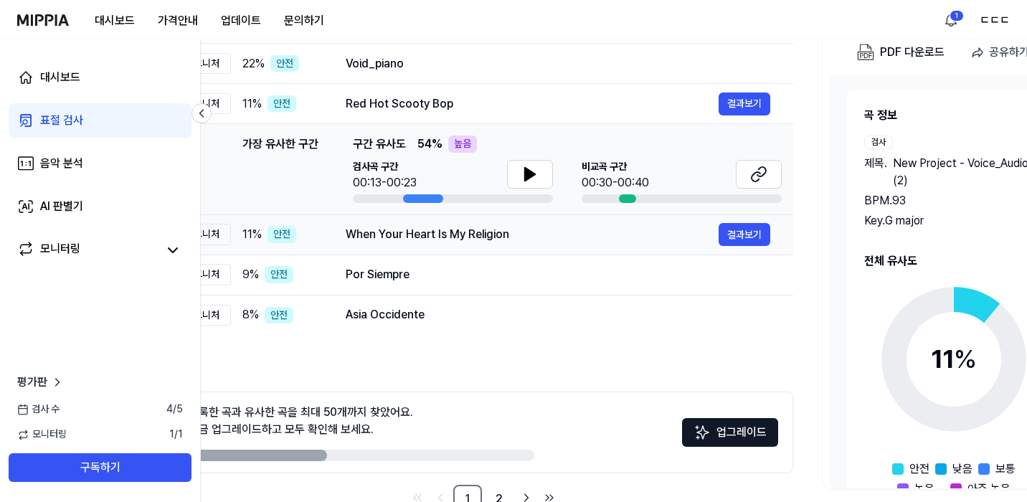
scroll to position [0, 0]
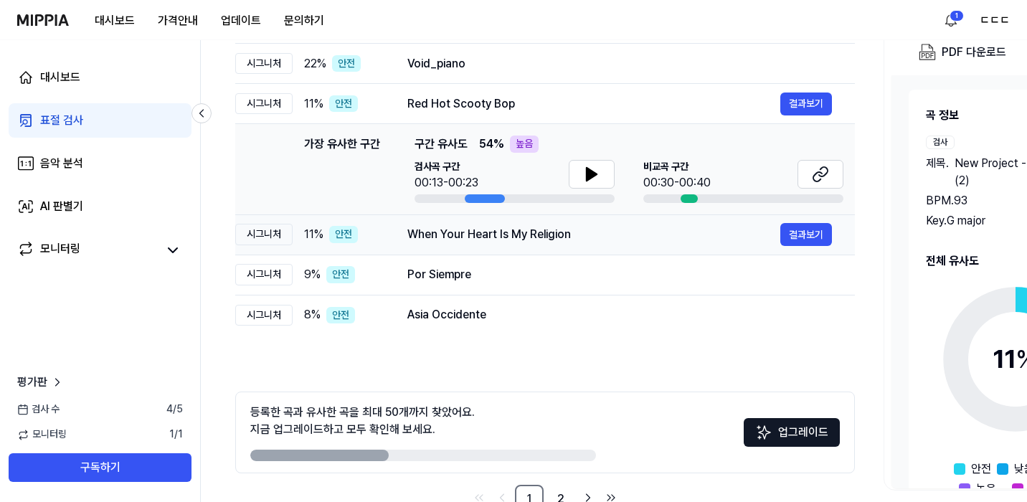
click at [468, 244] on div "When Your Heart Is My Religion 결과보기" at bounding box center [619, 234] width 425 height 23
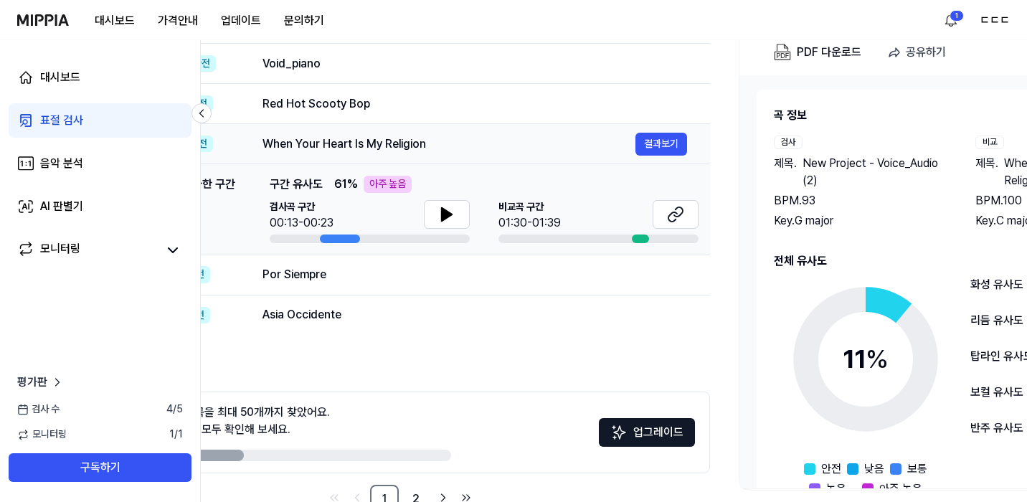
scroll to position [0, 74]
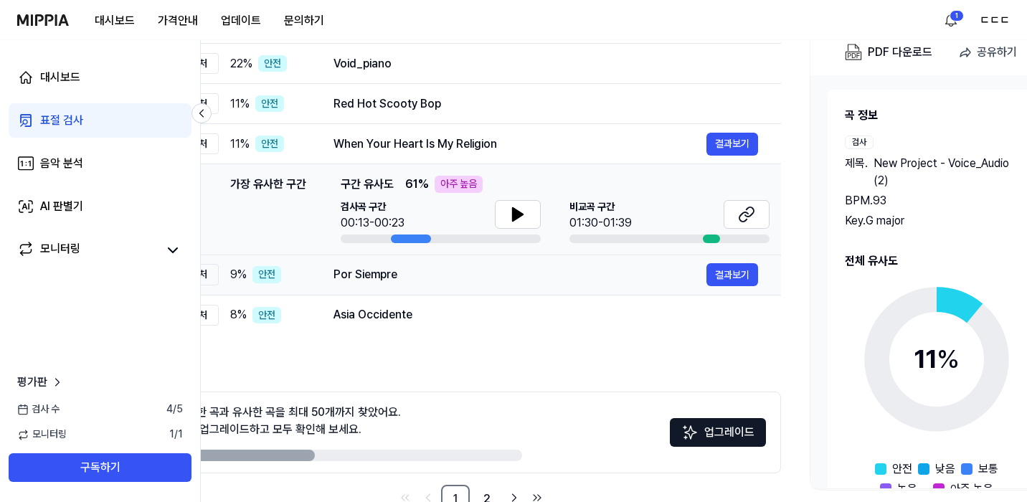
click at [464, 266] on div "Por Siempre" at bounding box center [519, 274] width 373 height 17
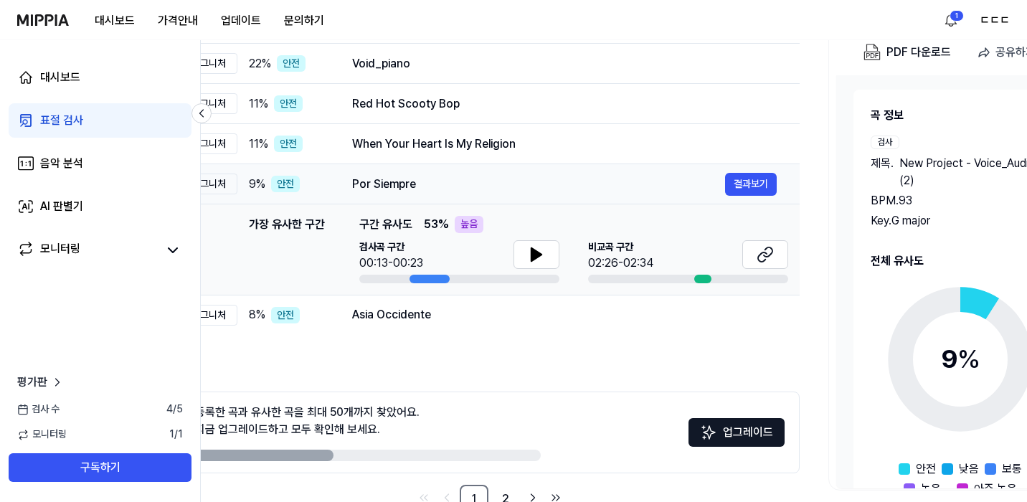
scroll to position [0, 0]
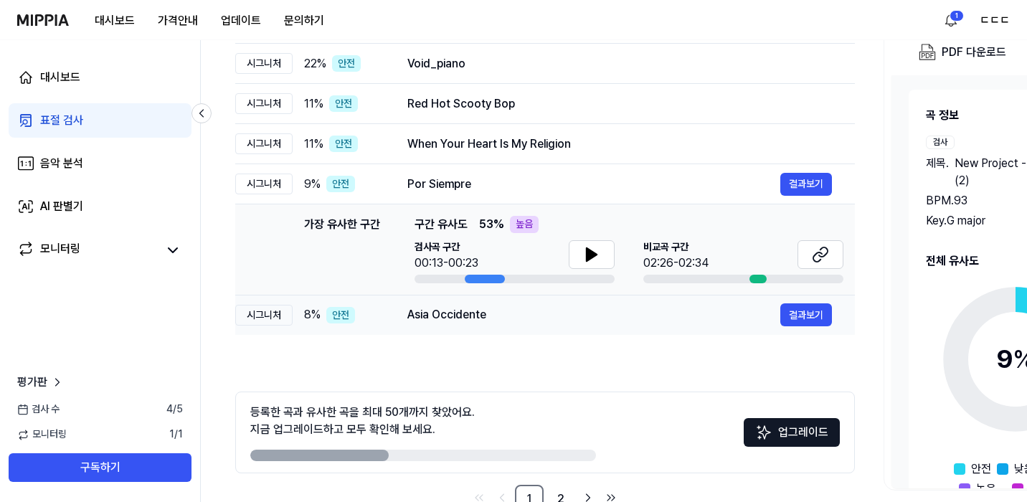
click at [511, 321] on div "Asia Occidente" at bounding box center [593, 314] width 373 height 17
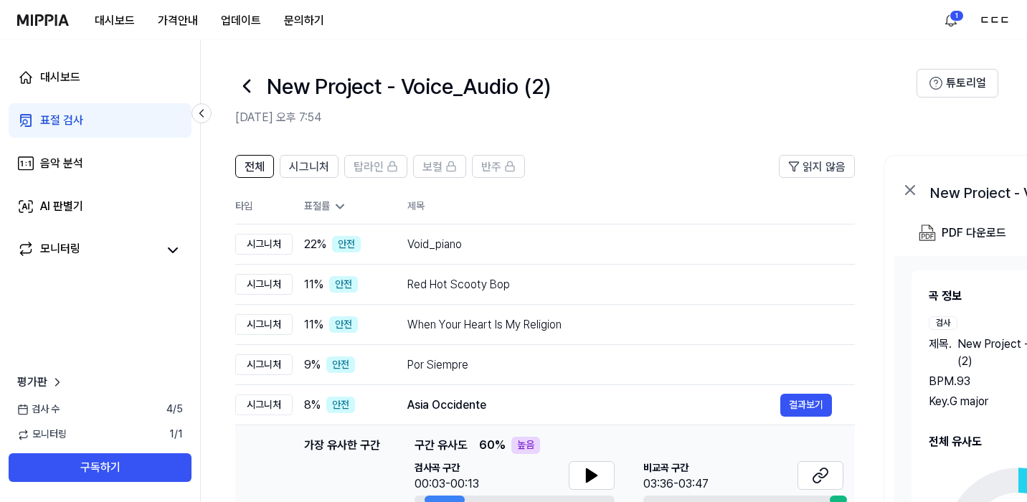
click at [247, 77] on icon at bounding box center [246, 86] width 23 height 23
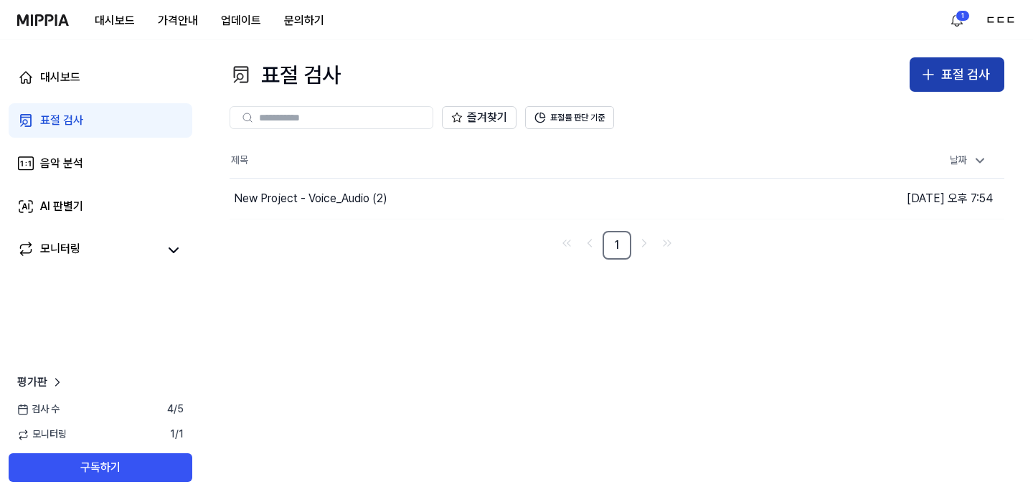
click at [934, 79] on icon "button" at bounding box center [927, 74] width 17 height 17
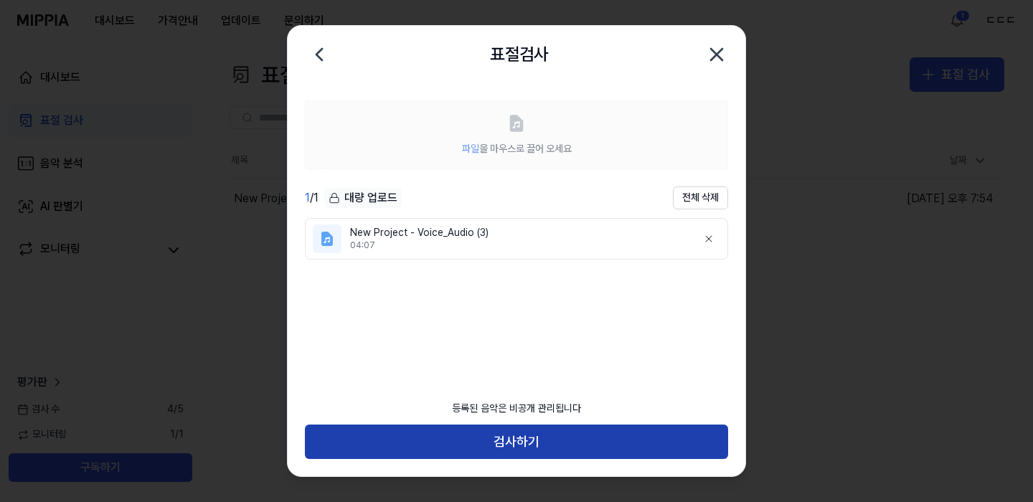
click at [535, 445] on button "검사하기" at bounding box center [516, 442] width 423 height 34
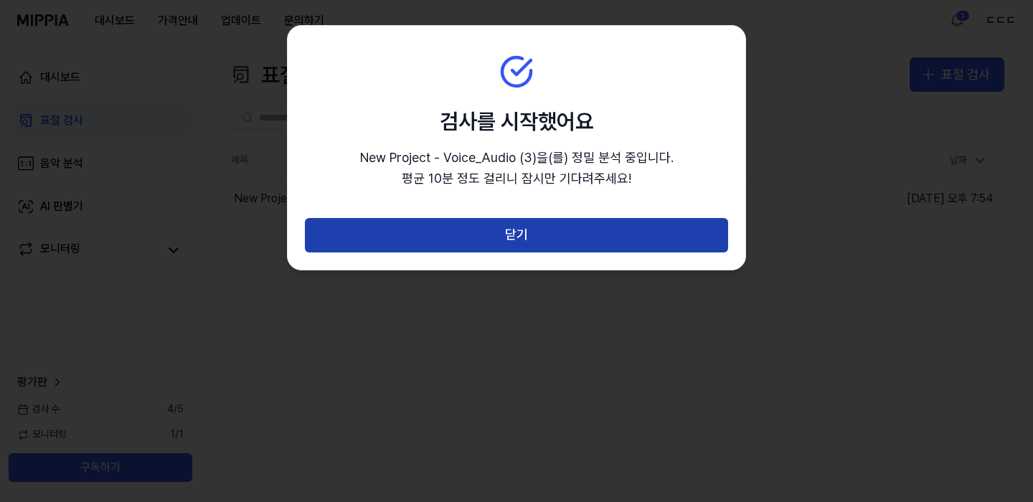
click at [600, 227] on button "닫기" at bounding box center [516, 235] width 423 height 34
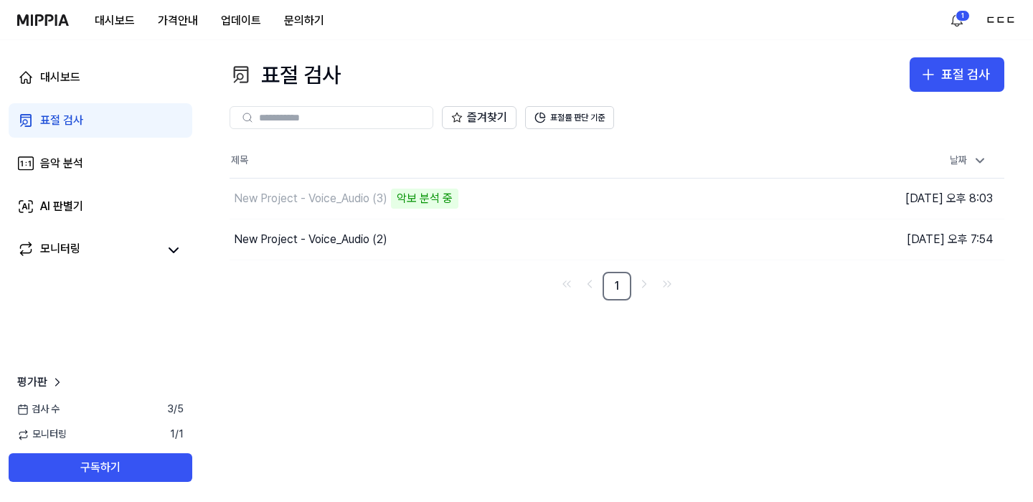
click at [352, 275] on nav "1" at bounding box center [616, 286] width 775 height 29
click at [51, 81] on div "대시보드" at bounding box center [60, 77] width 40 height 17
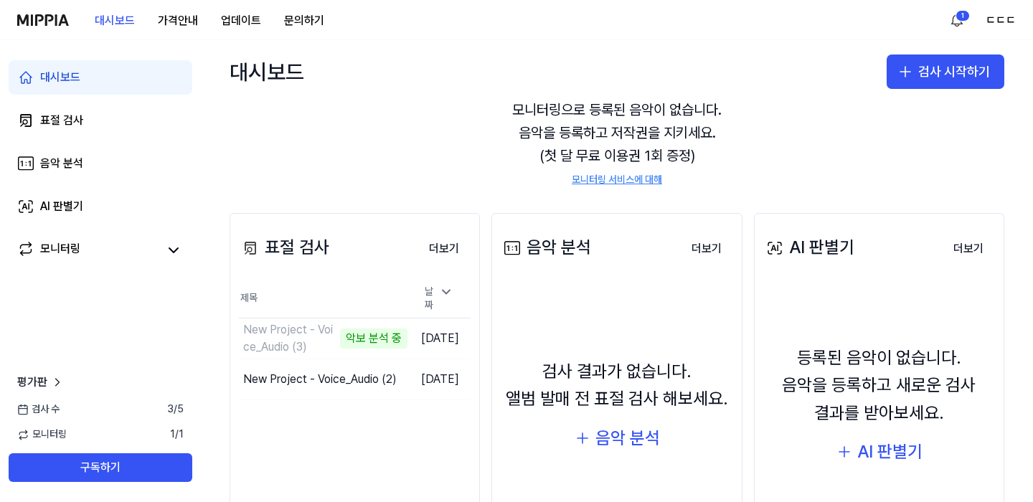
scroll to position [61, 0]
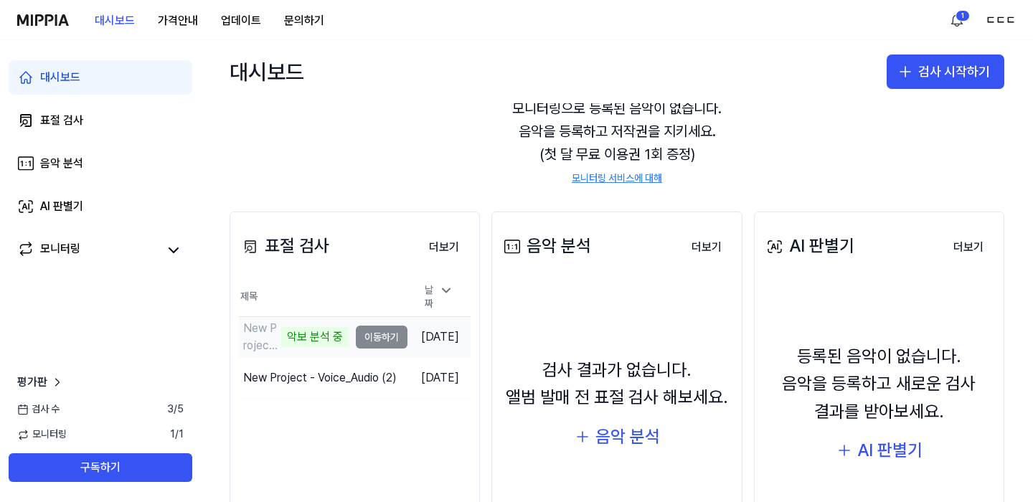
click at [365, 334] on td "New Project - Voice_Audio (3) 악보 분석 중 이동하기" at bounding box center [323, 337] width 169 height 40
click at [301, 295] on th "제목" at bounding box center [323, 297] width 169 height 39
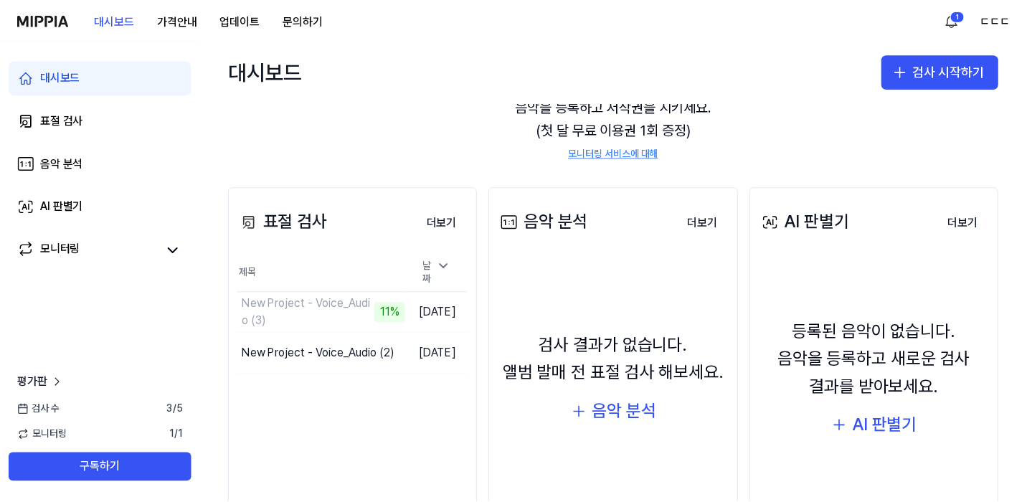
scroll to position [87, 0]
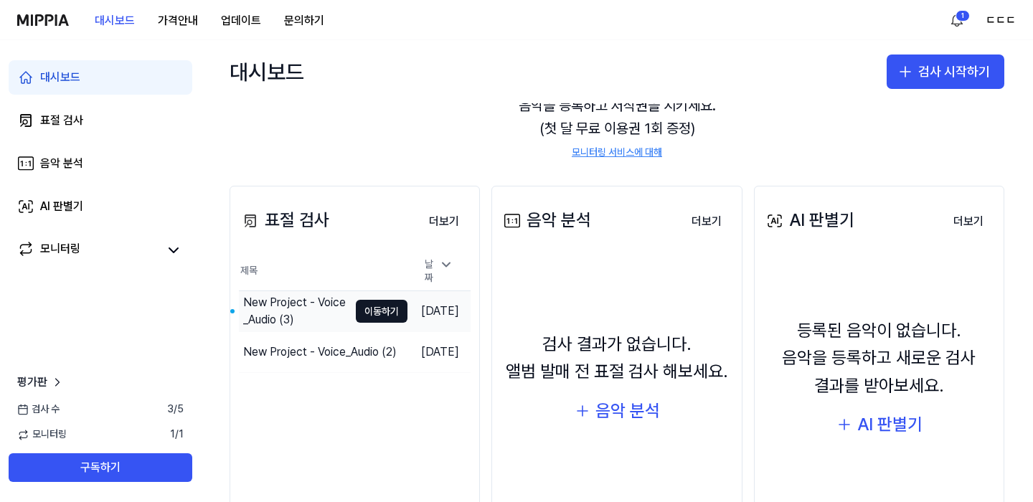
click at [294, 294] on div "New Project - Voice_Audio (3)" at bounding box center [295, 311] width 105 height 34
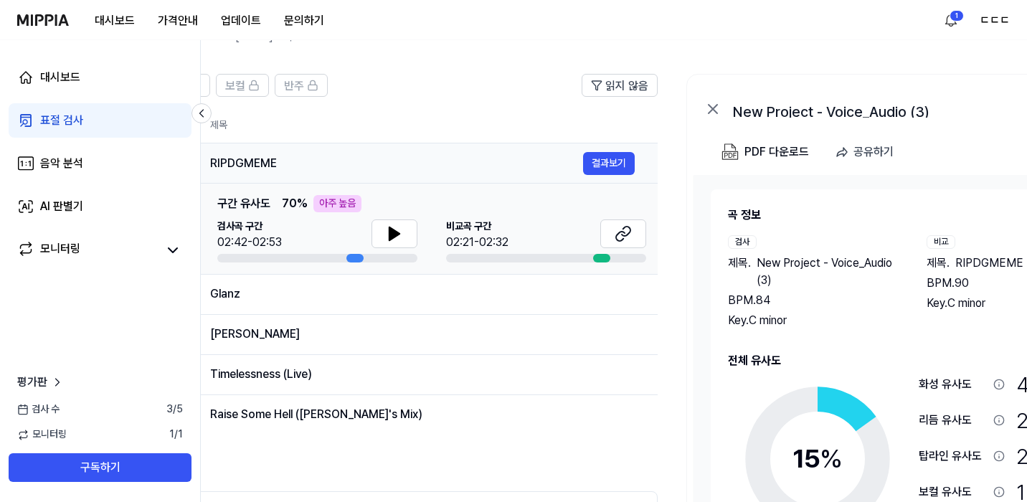
scroll to position [0, 120]
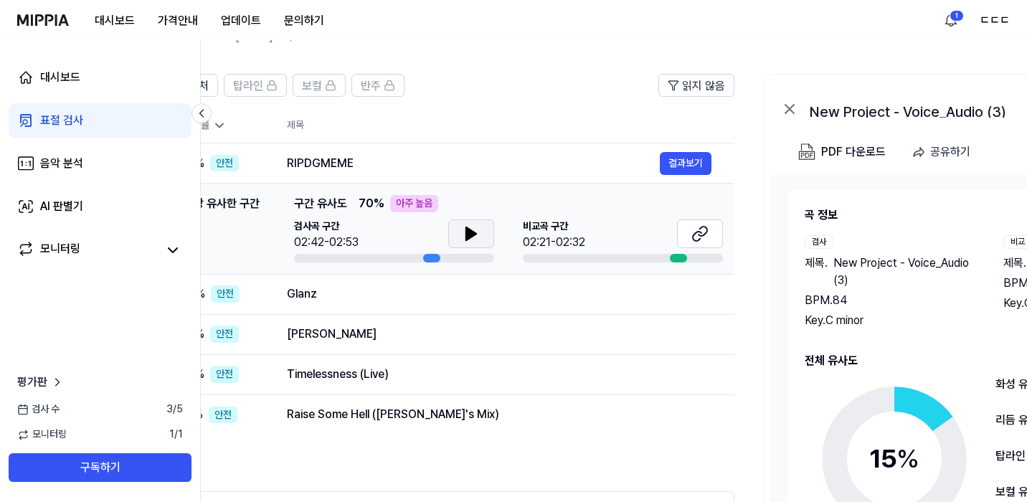
click at [468, 235] on icon at bounding box center [471, 233] width 10 height 13
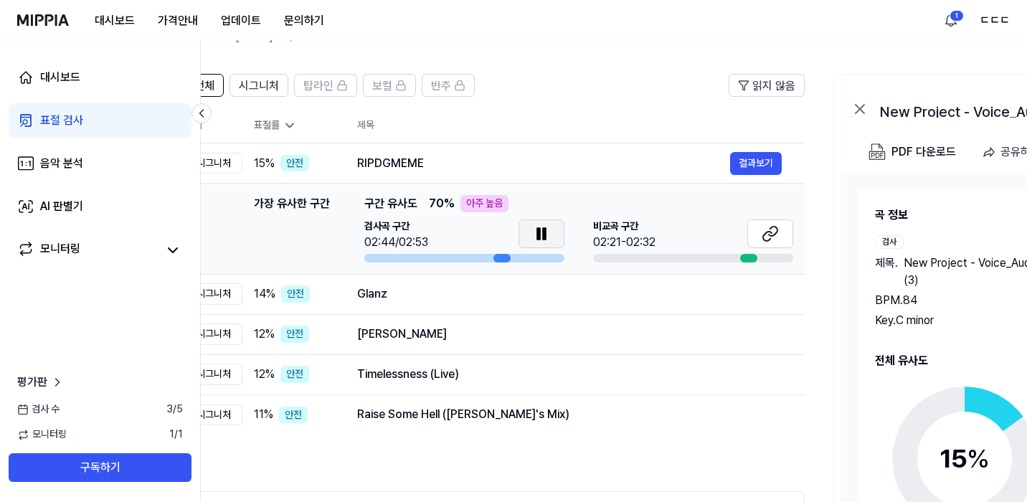
scroll to position [0, 37]
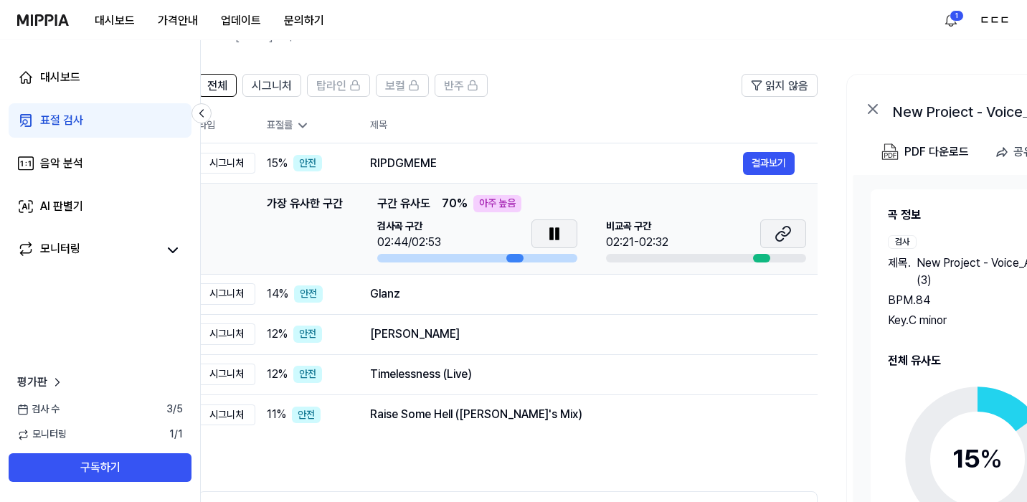
click at [795, 231] on button at bounding box center [783, 233] width 46 height 29
click at [546, 231] on icon at bounding box center [554, 233] width 17 height 17
click at [258, 77] on span "시그니처" at bounding box center [272, 85] width 40 height 17
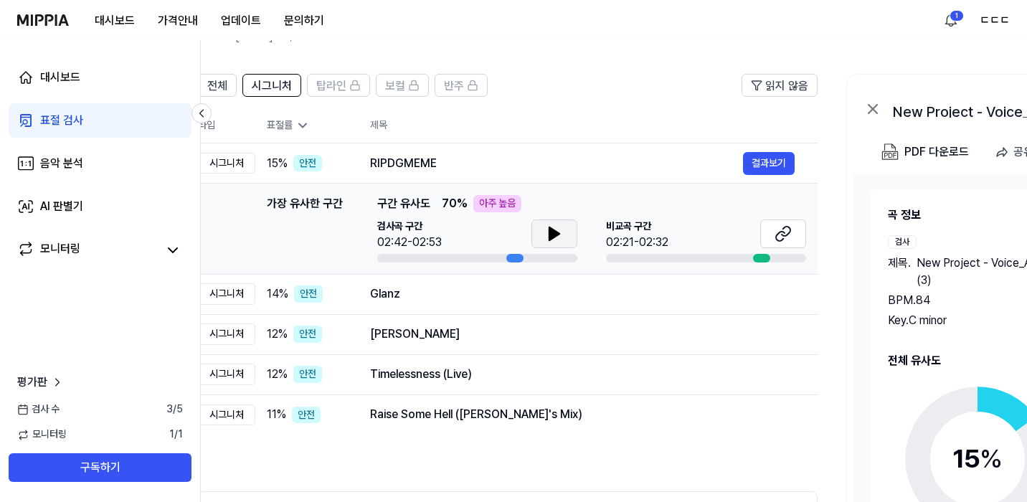
scroll to position [0, 0]
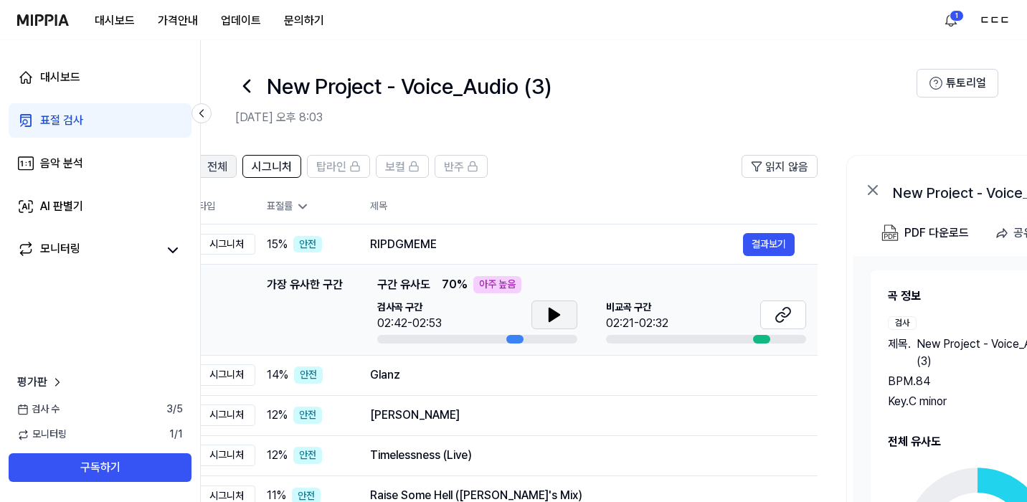
click at [226, 175] on span "전체" at bounding box center [217, 166] width 20 height 17
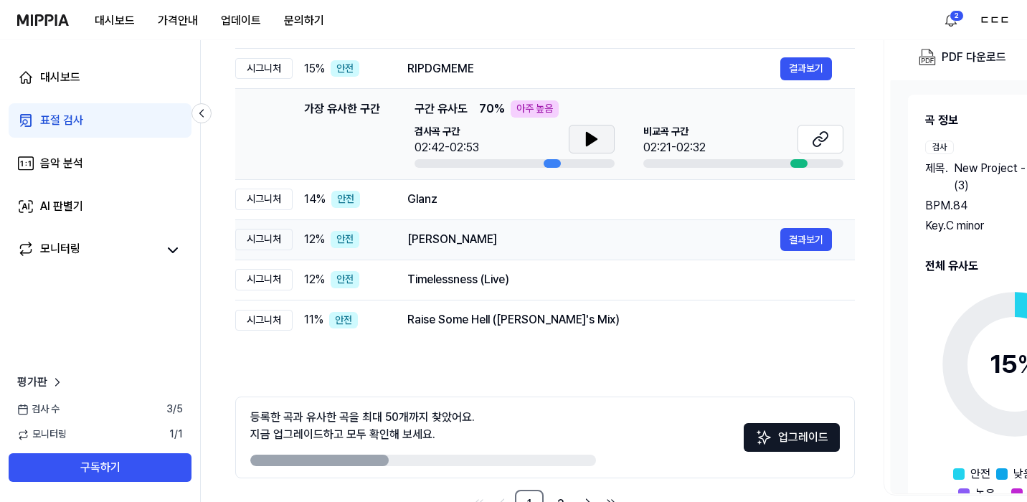
scroll to position [221, 0]
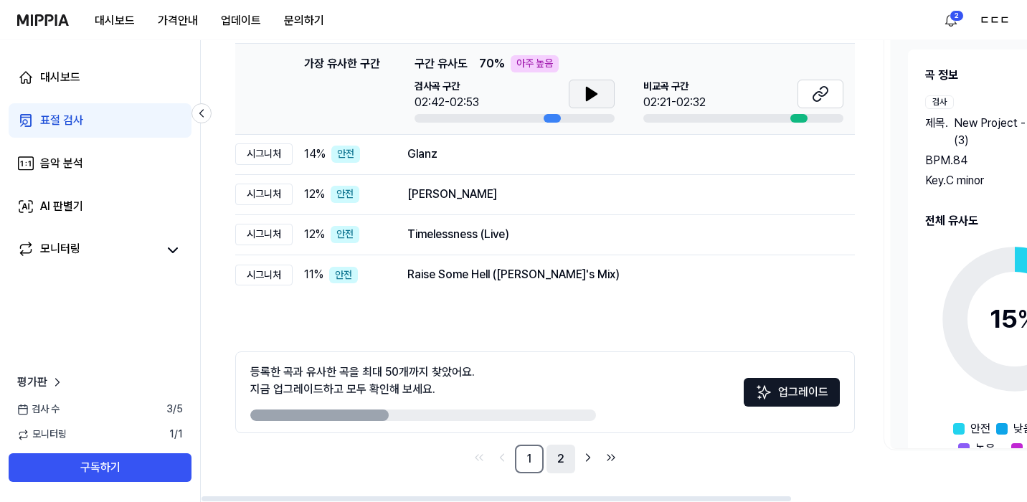
click at [561, 454] on link "2" at bounding box center [560, 459] width 29 height 29
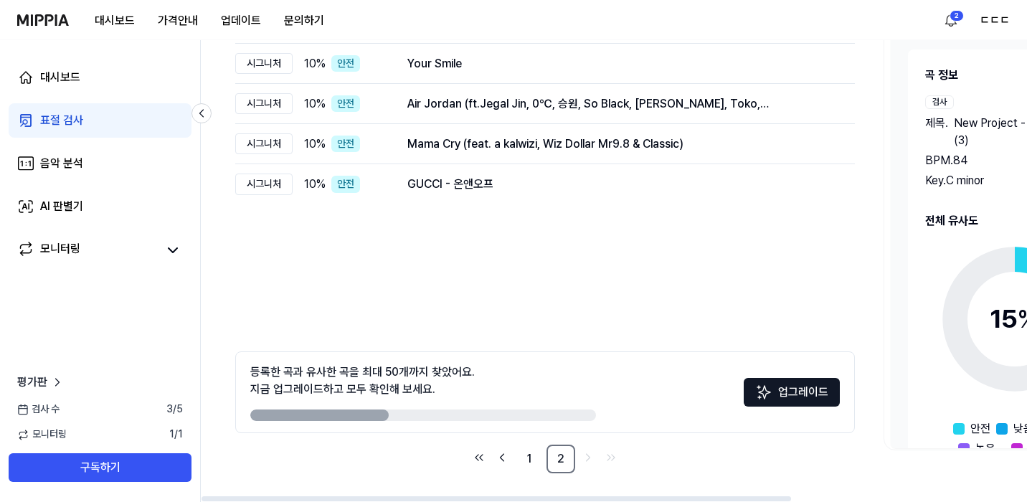
scroll to position [0, 0]
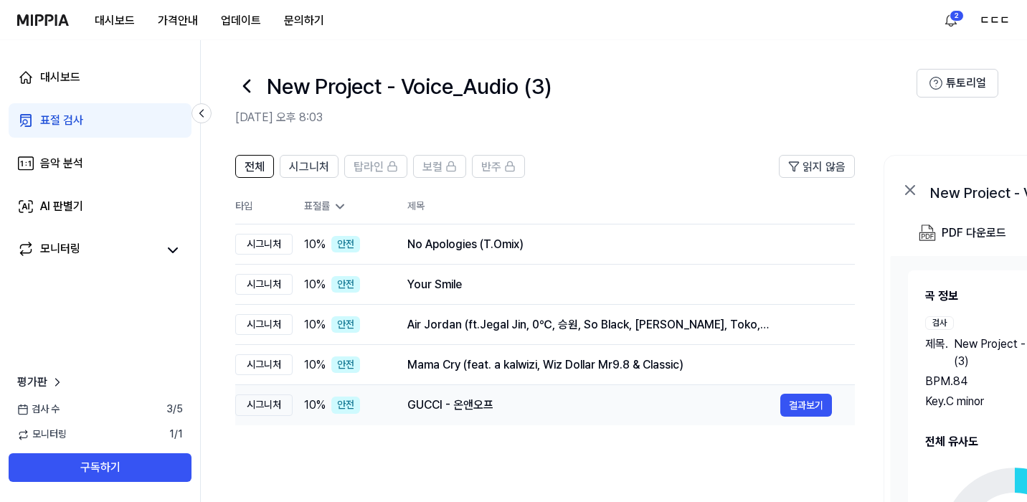
click at [493, 405] on div "GUCCI - 온앤오프" at bounding box center [593, 405] width 373 height 17
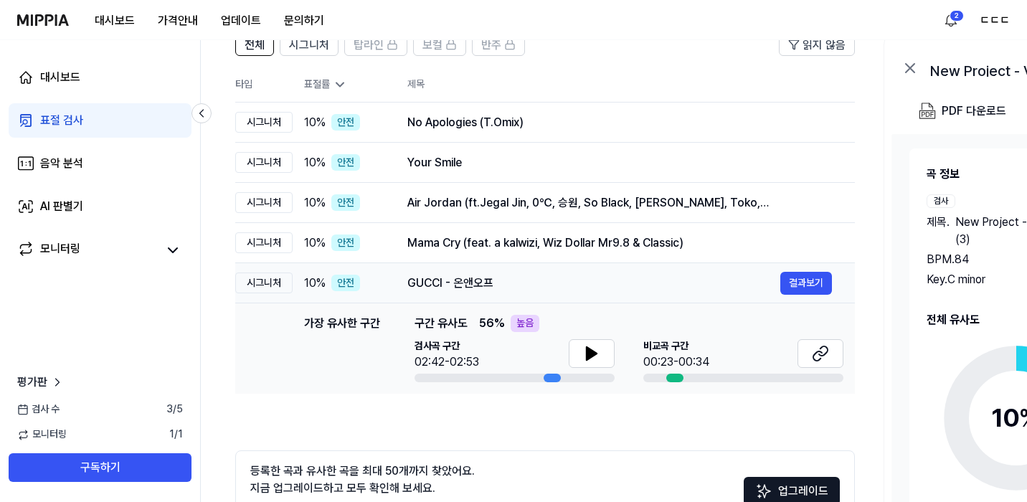
scroll to position [123, 0]
click at [589, 357] on icon at bounding box center [592, 352] width 10 height 13
click at [590, 357] on icon at bounding box center [591, 352] width 17 height 17
click at [850, 349] on td "가장 유사한 구간 가장 유사한 구간 구간 유사도 56 % 높음 검사곡 구간 02:42-02:53 비교곡 구간 00:23-00:34 결과보기" at bounding box center [545, 348] width 620 height 90
click at [833, 349] on button at bounding box center [820, 352] width 46 height 29
